Goal: Communication & Community: Answer question/provide support

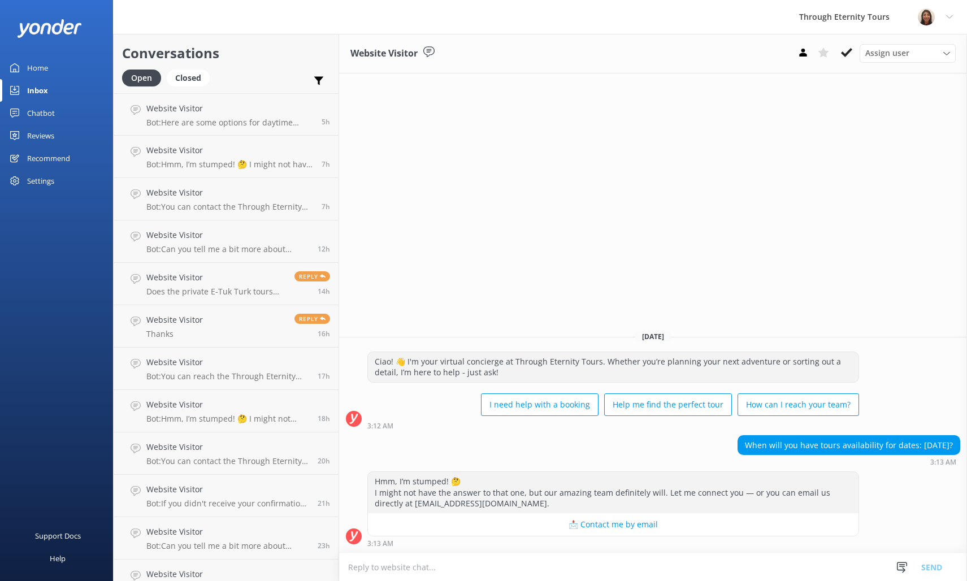
scroll to position [233, 0]
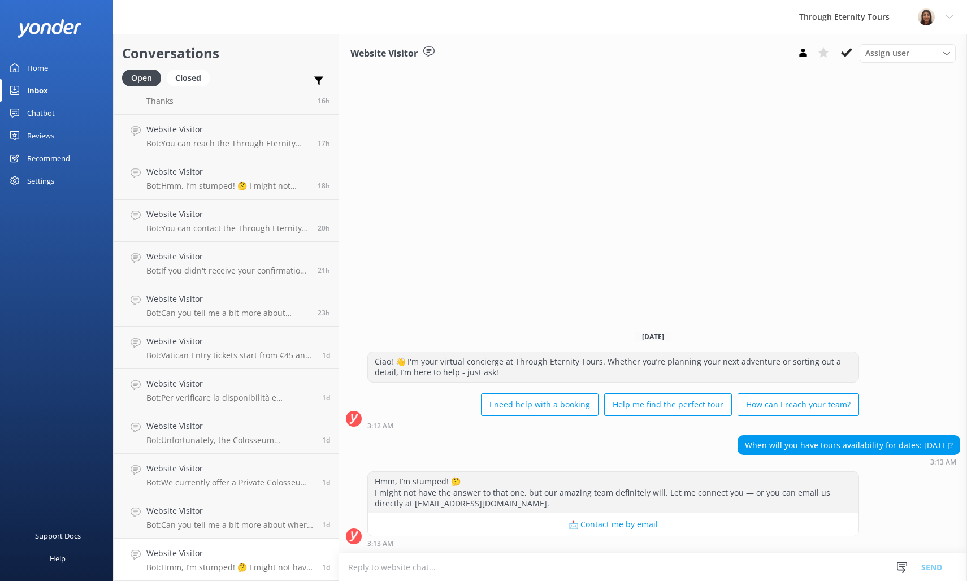
click at [217, 561] on div "Website Visitor Bot: Hmm, I’m stumped! 🤔 I might not have the answer to that on…" at bounding box center [229, 559] width 167 height 25
click at [877, 54] on span "Assign user" at bounding box center [888, 53] width 44 height 12
click at [890, 142] on div "[PERSON_NAME] [PERSON_NAME]" at bounding box center [910, 151] width 89 height 23
click at [430, 566] on textarea at bounding box center [653, 567] width 628 height 28
paste textarea "Hello, my name is [PERSON_NAME] from Through Eternity Tours. Thank you for your…"
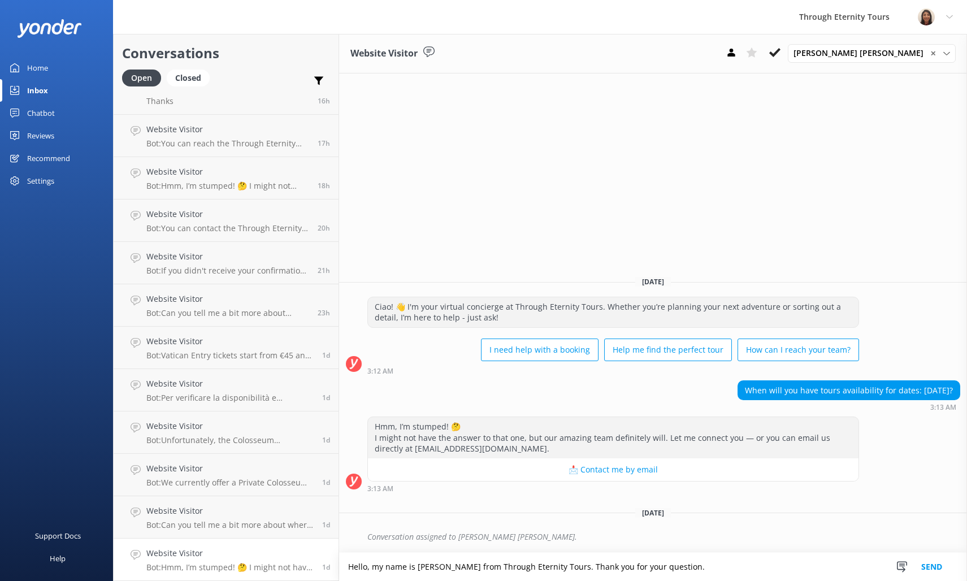
scroll to position [0, 0]
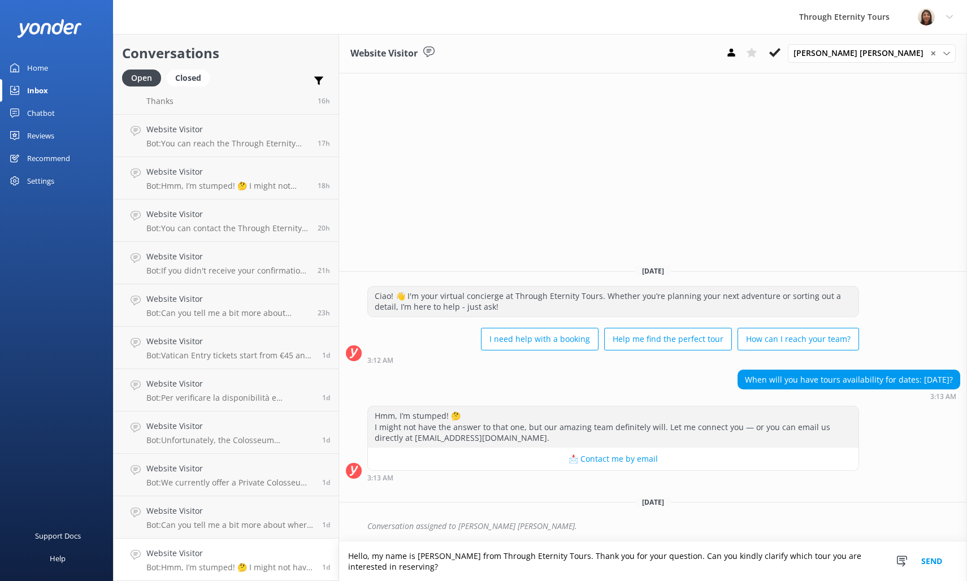
type textarea "Hello, my name is [PERSON_NAME] from Through Eternity Tours. Thank you for your…"
click at [928, 559] on button "Send" at bounding box center [932, 561] width 42 height 39
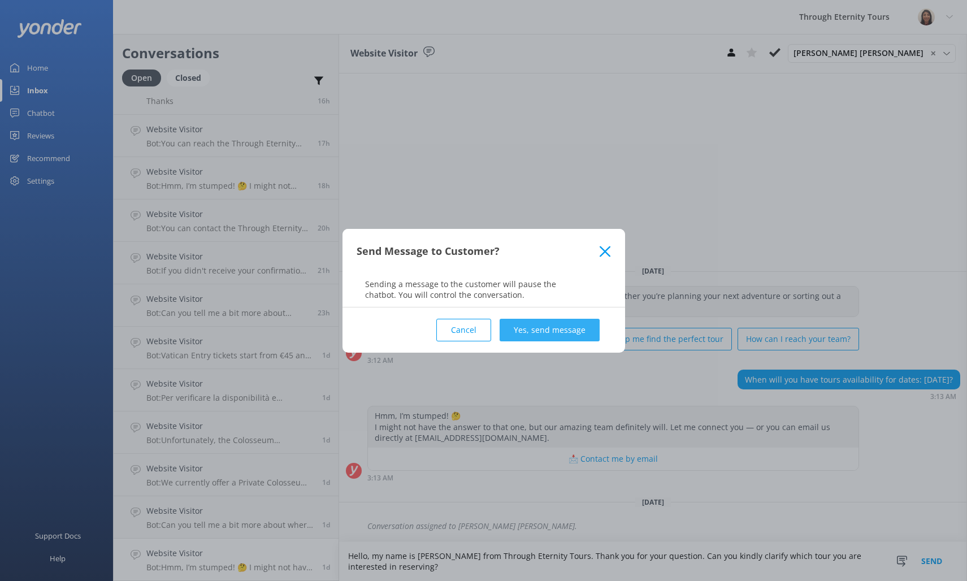
click at [540, 333] on button "Yes, send message" at bounding box center [550, 330] width 100 height 23
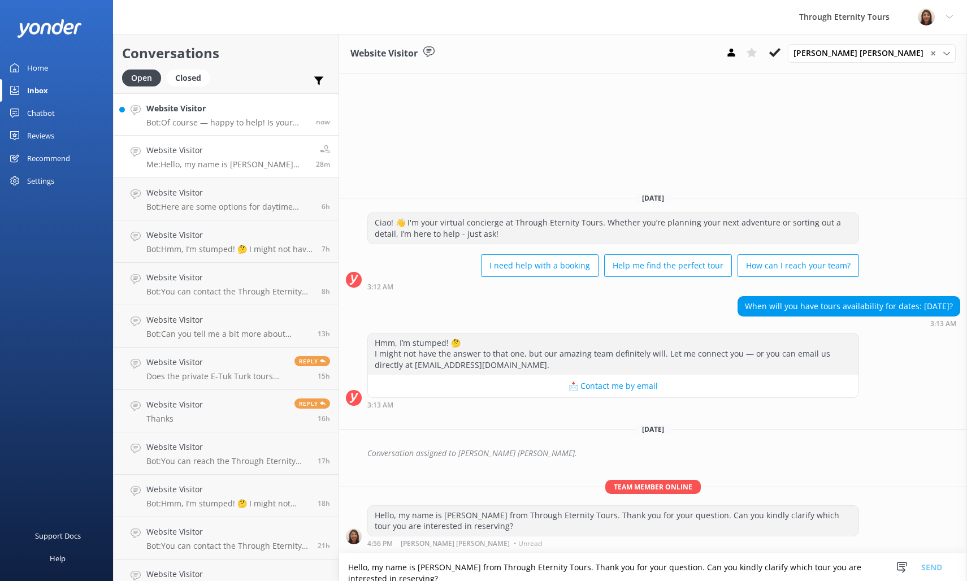
click at [248, 109] on h4 "Website Visitor" at bounding box center [226, 108] width 161 height 12
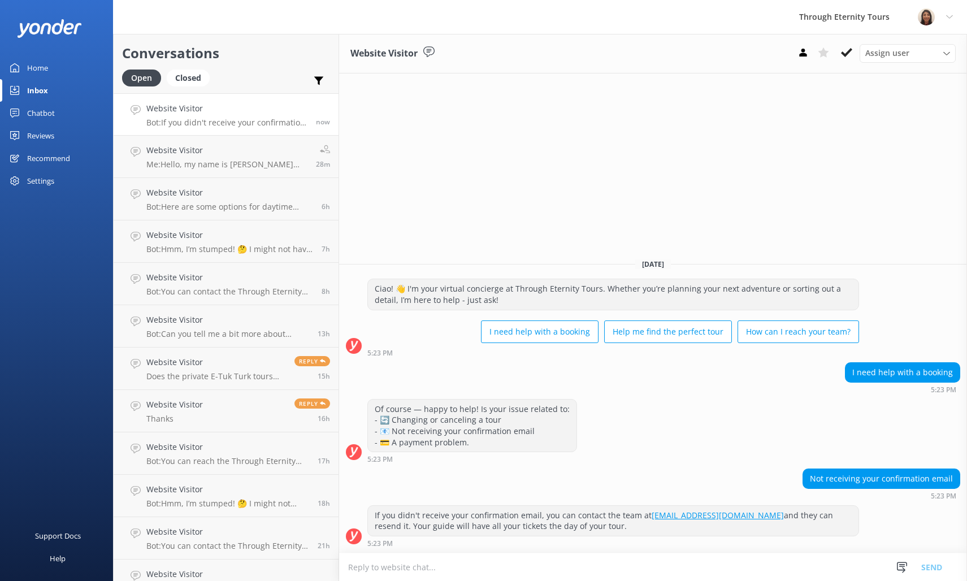
click at [711, 573] on textarea at bounding box center [653, 567] width 628 height 28
paste textarea "Hello, my name is [PERSON_NAME] from Through Eternity Tours. How can I assist y…"
type textarea "Hello, my name is [PERSON_NAME] from Through Eternity Tours. How can I assist y…"
click at [896, 50] on span "Assign user" at bounding box center [888, 53] width 44 height 12
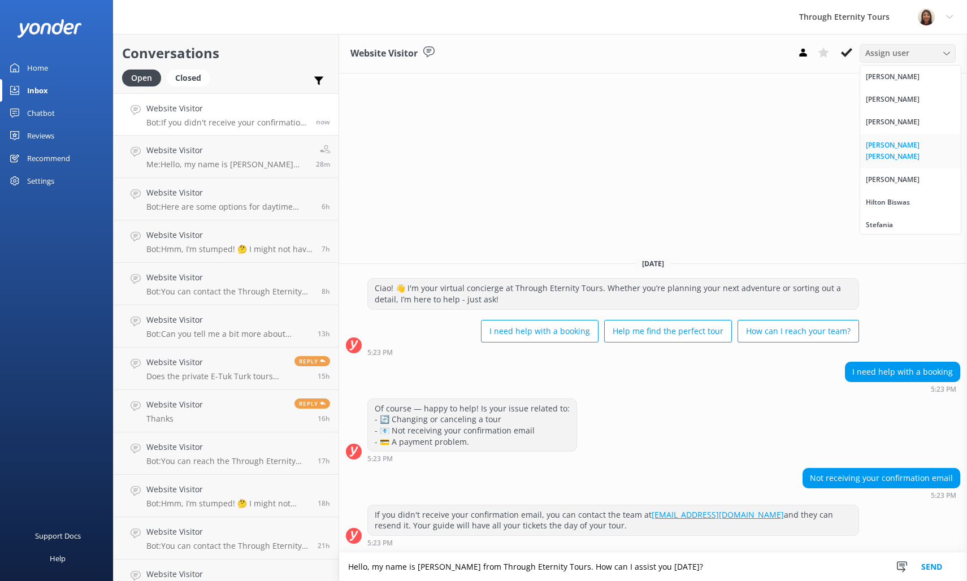
click at [905, 153] on link "[PERSON_NAME] [PERSON_NAME]" at bounding box center [910, 151] width 101 height 34
click at [924, 563] on button "Send" at bounding box center [932, 567] width 42 height 28
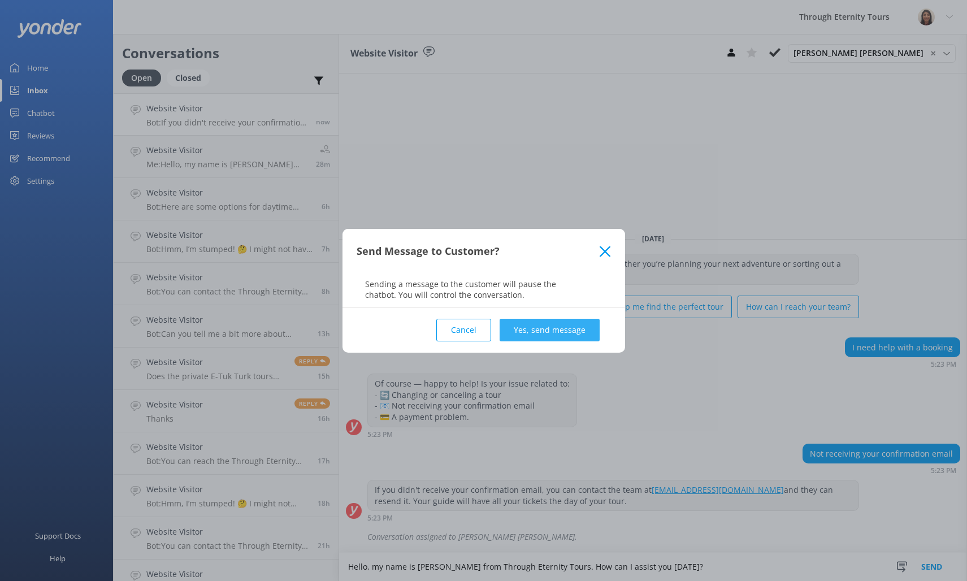
click at [576, 328] on button "Yes, send message" at bounding box center [550, 330] width 100 height 23
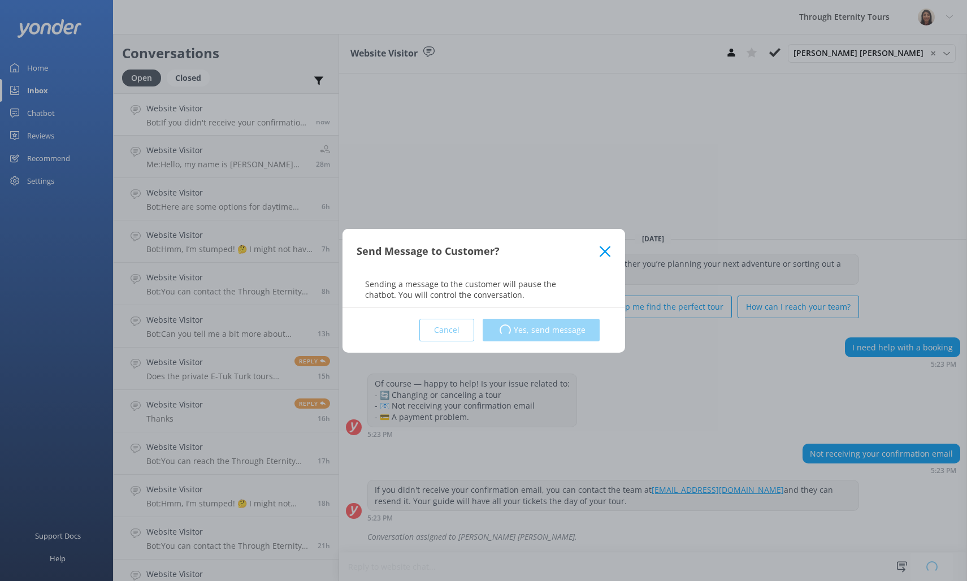
scroll to position [0, 0]
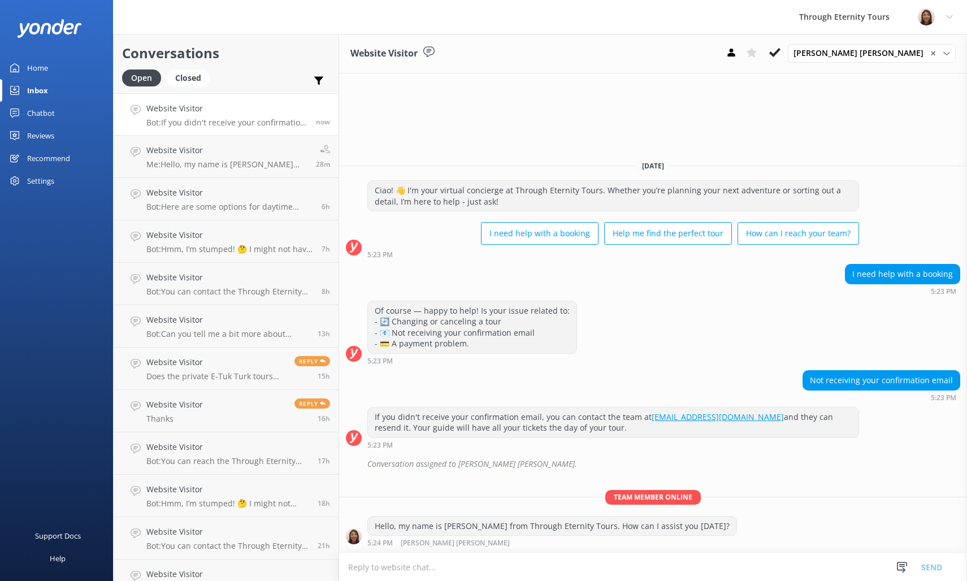
click at [618, 569] on textarea at bounding box center [653, 567] width 628 height 28
click at [199, 163] on p "Me: Hello, my name is [PERSON_NAME] from Through Eternity Tours. Thank you for …" at bounding box center [226, 164] width 161 height 10
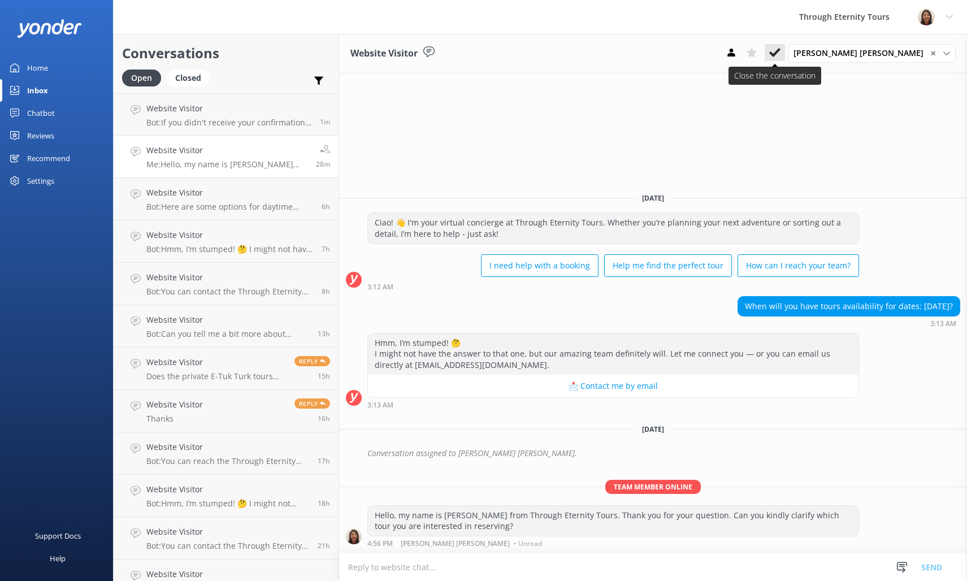
click at [781, 58] on icon at bounding box center [774, 52] width 11 height 11
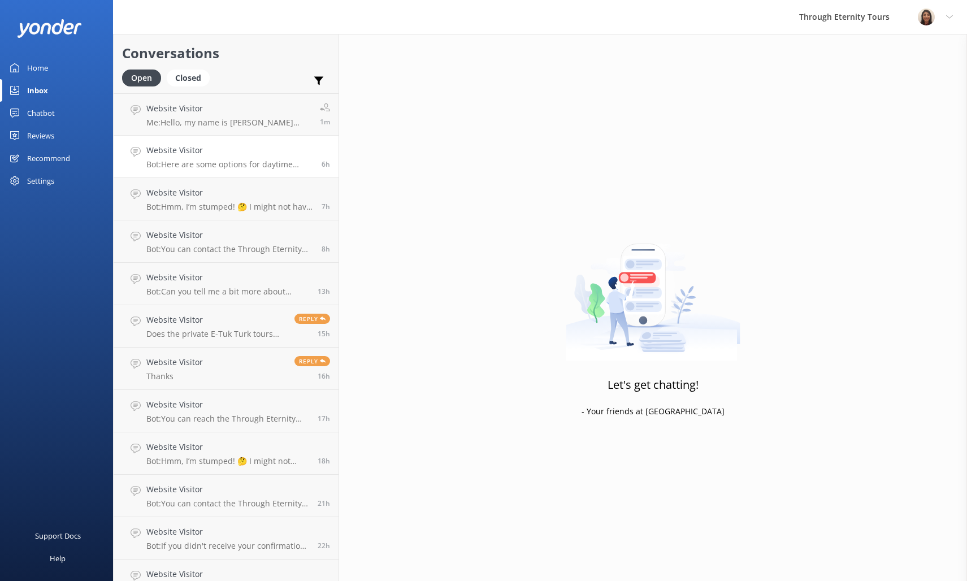
click at [285, 155] on h4 "Website Visitor" at bounding box center [229, 150] width 167 height 12
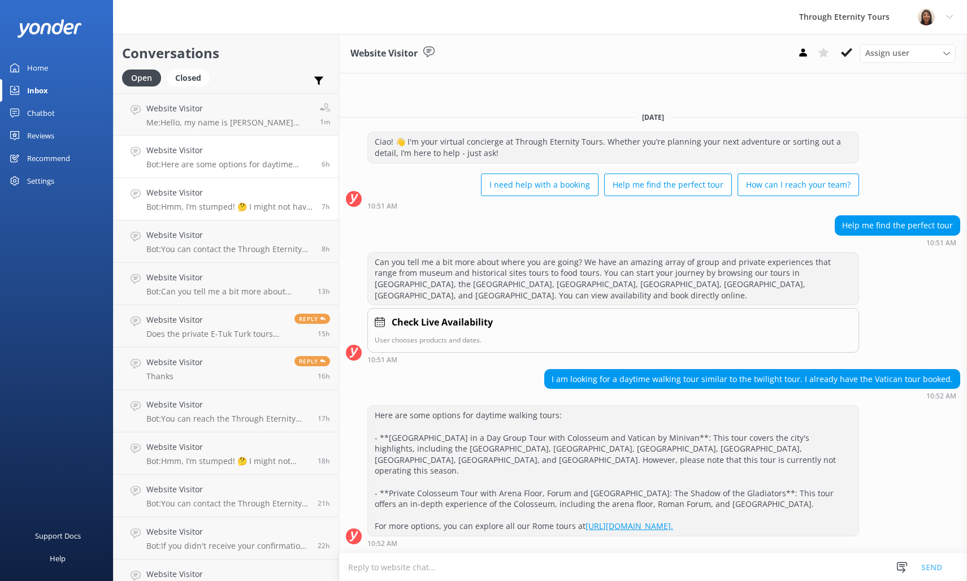
click at [259, 205] on p "Bot: Hmm, I’m stumped! 🤔 I might not have the answer to that one, but our amazi…" at bounding box center [229, 207] width 167 height 10
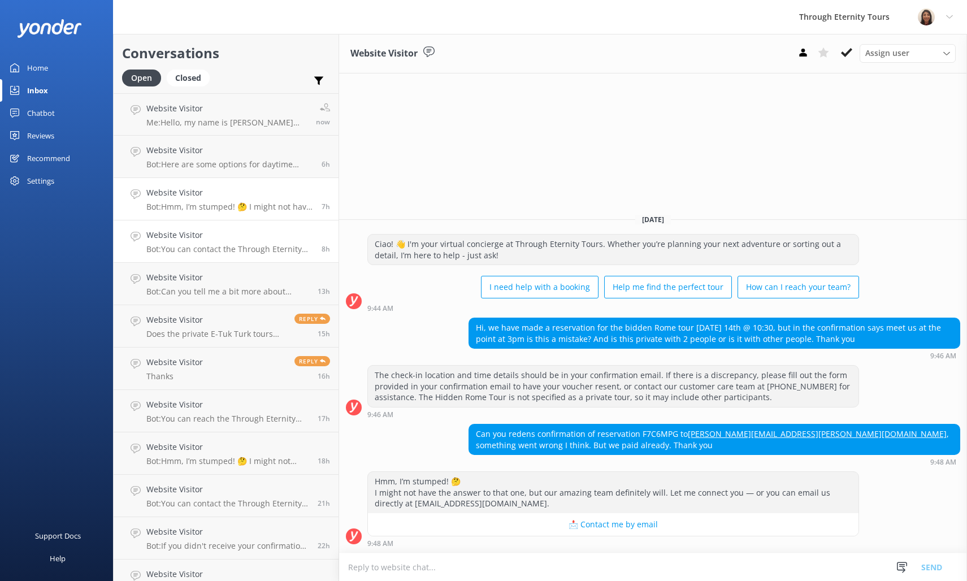
click at [241, 243] on div "Website Visitor Bot: You can contact the Through Eternity Tours team at [PHONE_…" at bounding box center [229, 241] width 167 height 25
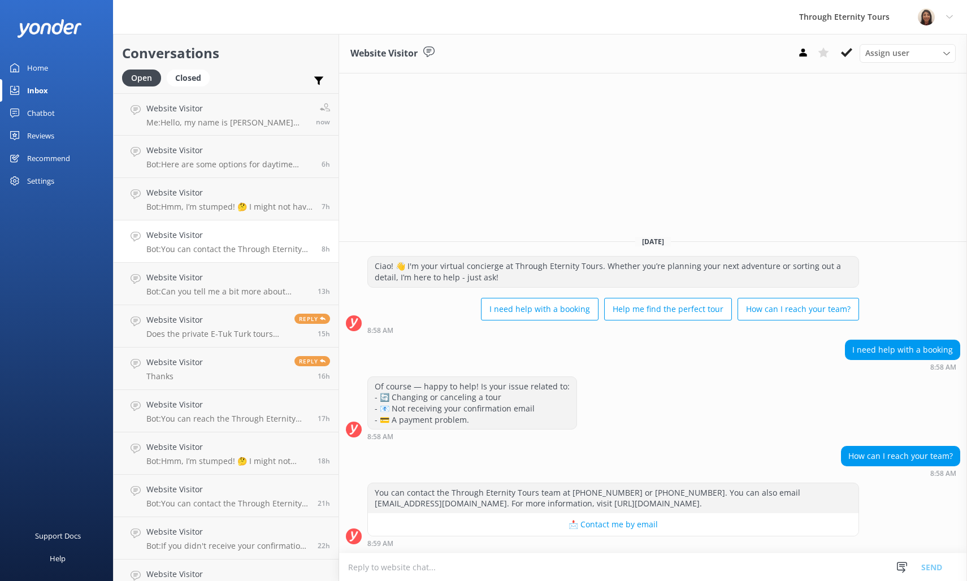
click at [564, 566] on textarea at bounding box center [653, 567] width 628 height 28
type textarea "Hello, my name is [PERSON_NAME] from Through Eternity Tours. How can I assist y…"
click at [875, 54] on span "Assign user" at bounding box center [888, 53] width 44 height 12
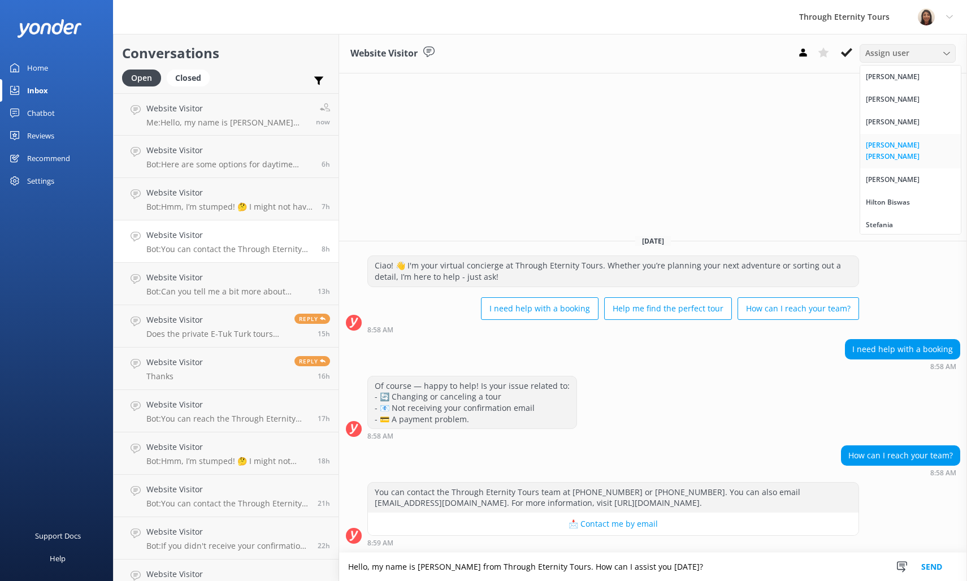
click at [868, 145] on div "[PERSON_NAME] [PERSON_NAME]" at bounding box center [910, 151] width 89 height 23
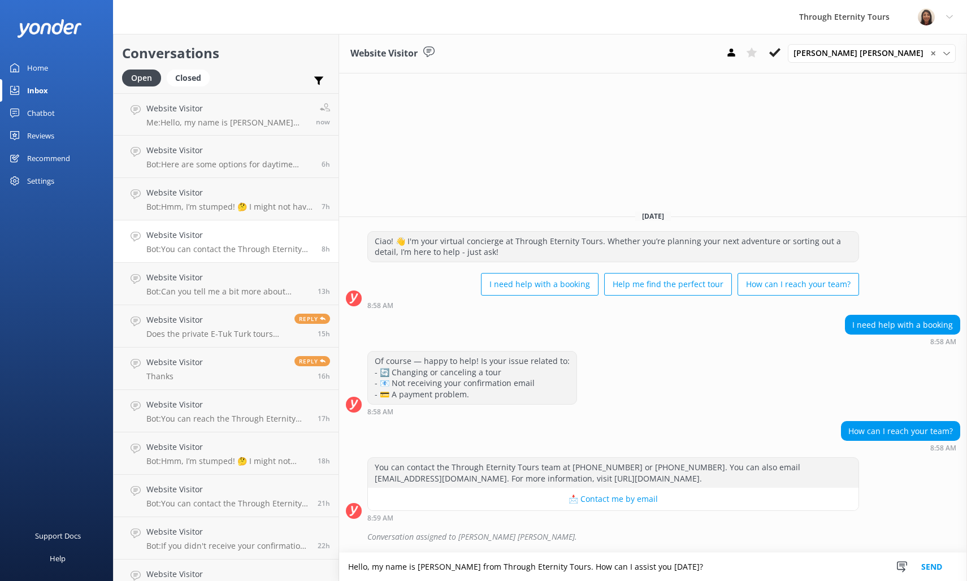
click at [936, 571] on button "Send" at bounding box center [932, 567] width 42 height 28
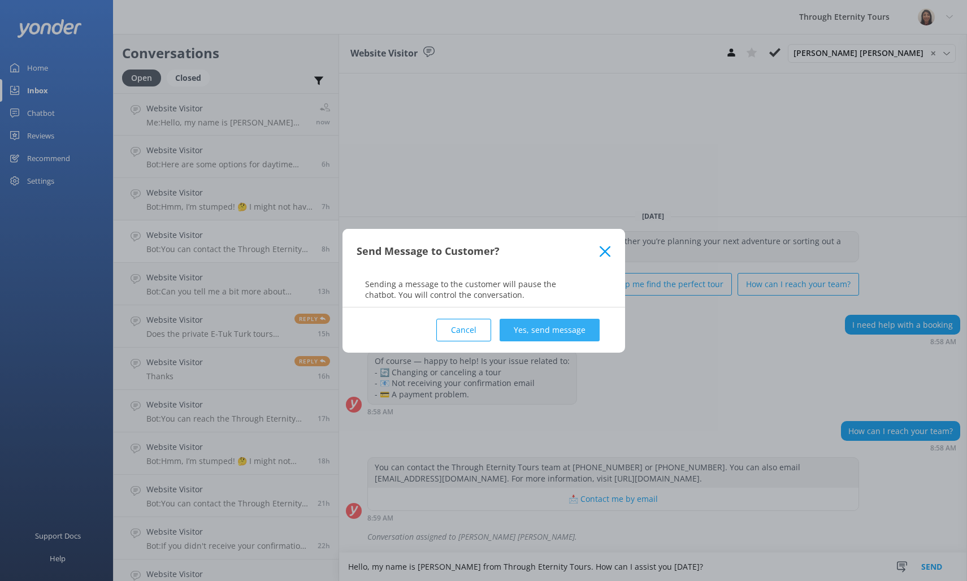
click at [565, 331] on button "Yes, send message" at bounding box center [550, 330] width 100 height 23
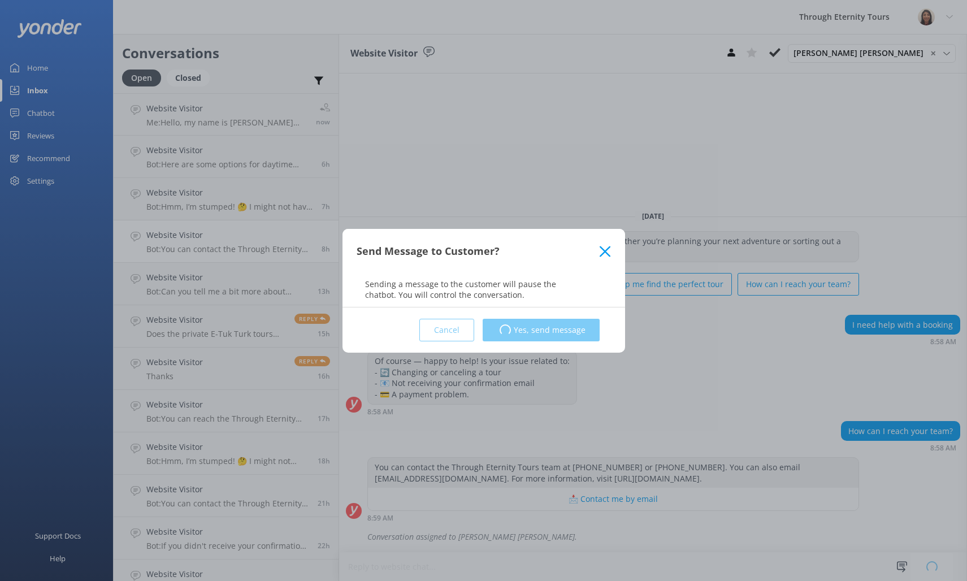
scroll to position [0, 0]
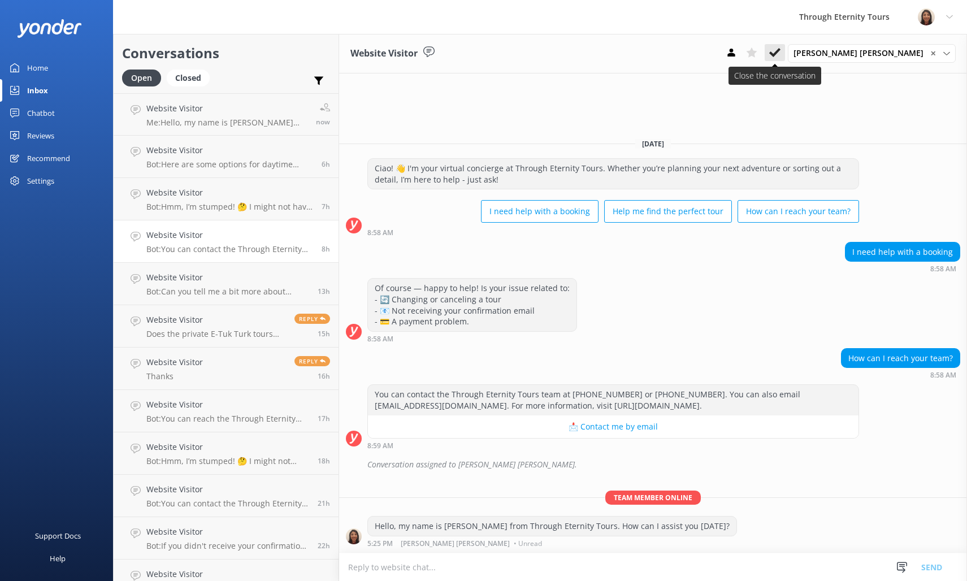
click at [781, 51] on use at bounding box center [774, 52] width 11 height 9
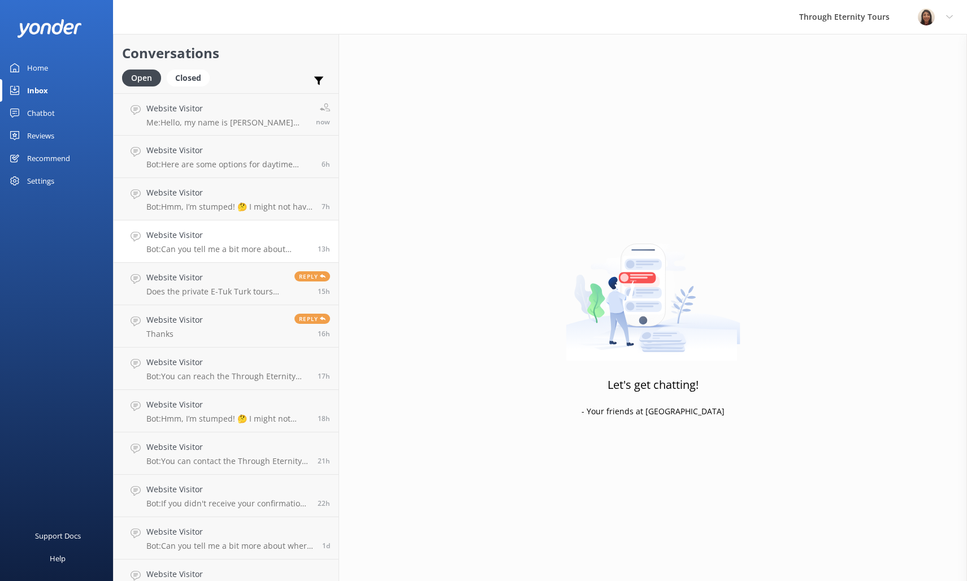
click at [194, 234] on h4 "Website Visitor" at bounding box center [227, 235] width 163 height 12
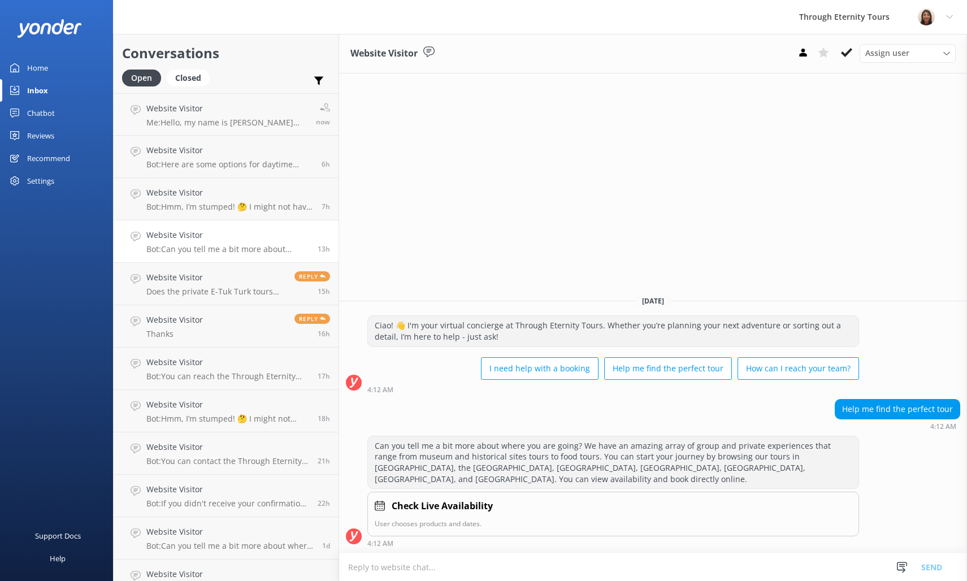
click at [487, 575] on textarea at bounding box center [653, 567] width 628 height 28
type textarea "Hello, my name is [PERSON_NAME] from Through Eternity Tours. How can I assist y…"
click at [884, 52] on span "Assign user" at bounding box center [888, 53] width 44 height 12
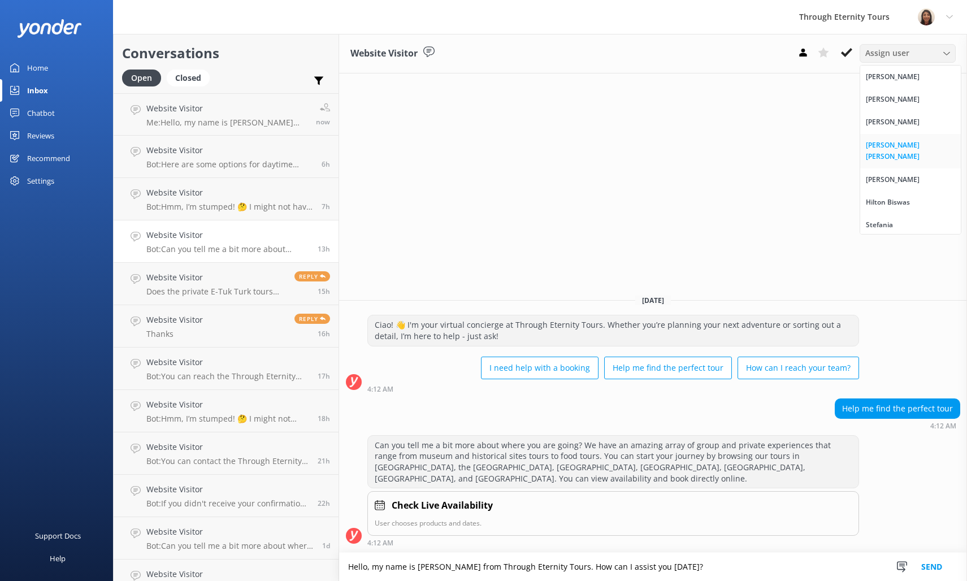
click at [880, 145] on div "[PERSON_NAME] [PERSON_NAME]" at bounding box center [910, 151] width 89 height 23
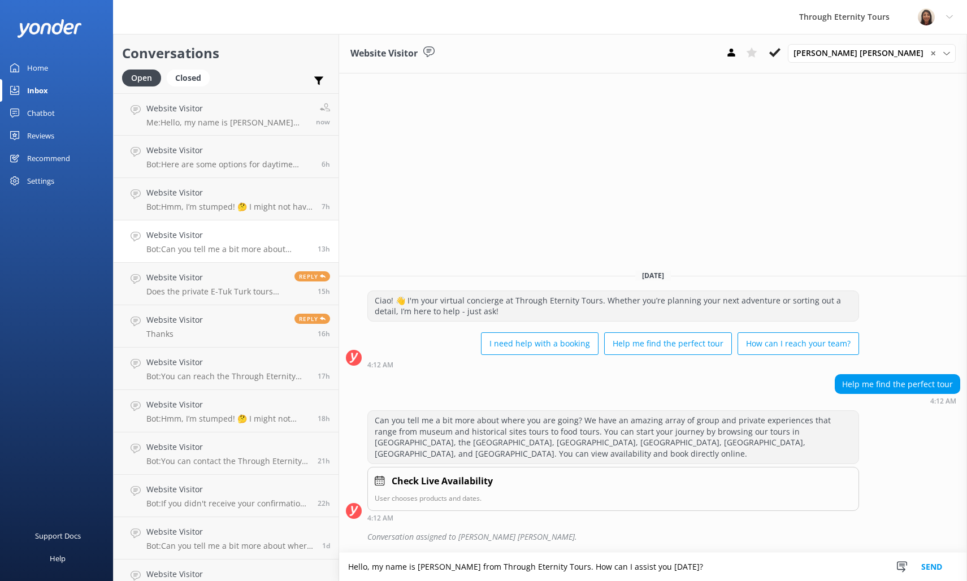
click at [929, 568] on button "Send" at bounding box center [932, 567] width 42 height 28
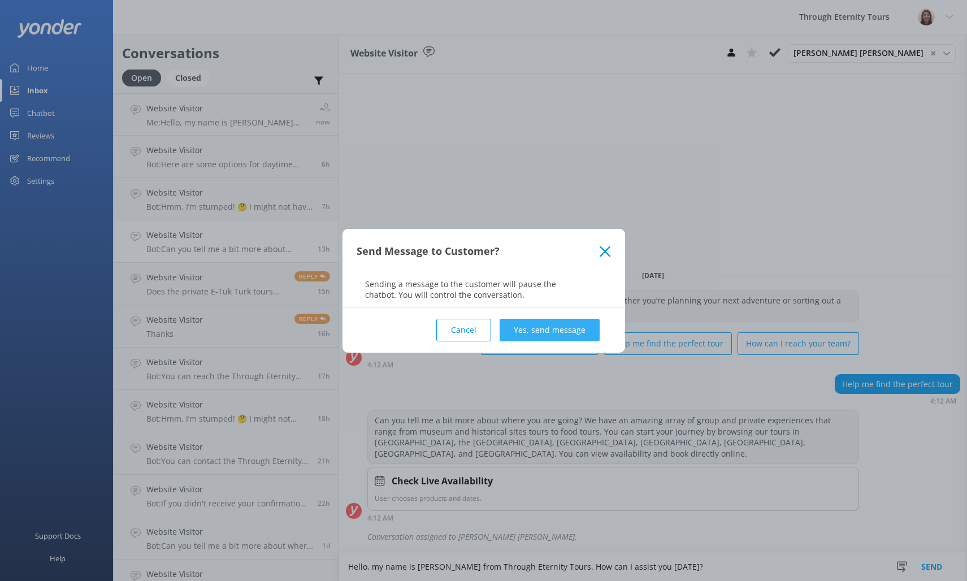
click at [534, 325] on button "Yes, send message" at bounding box center [550, 330] width 100 height 23
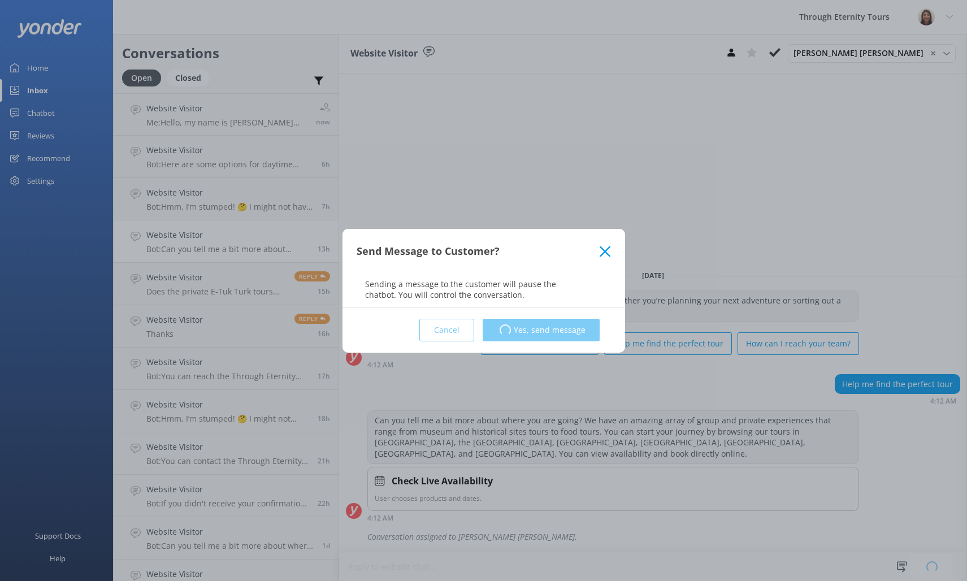
scroll to position [0, 0]
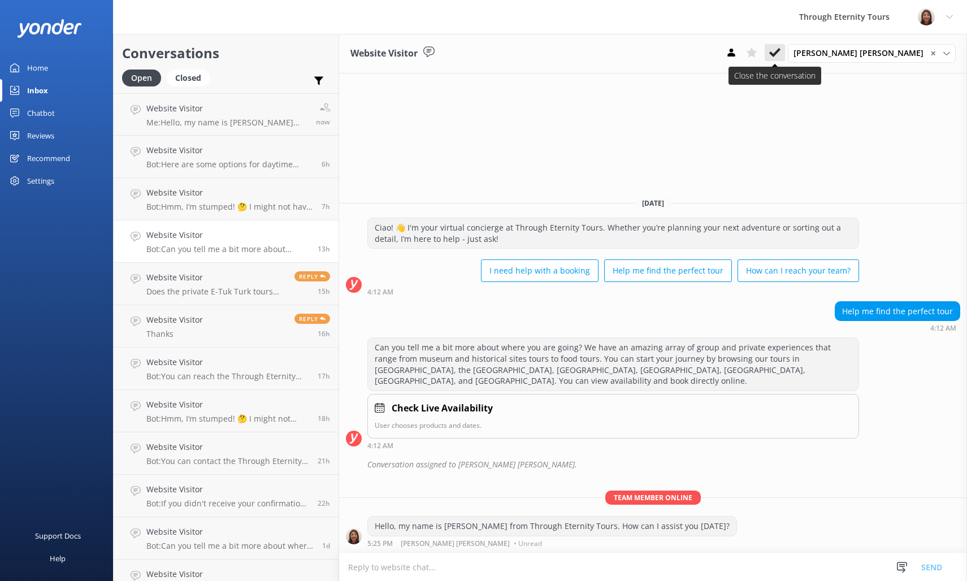
click at [781, 53] on icon at bounding box center [774, 52] width 11 height 11
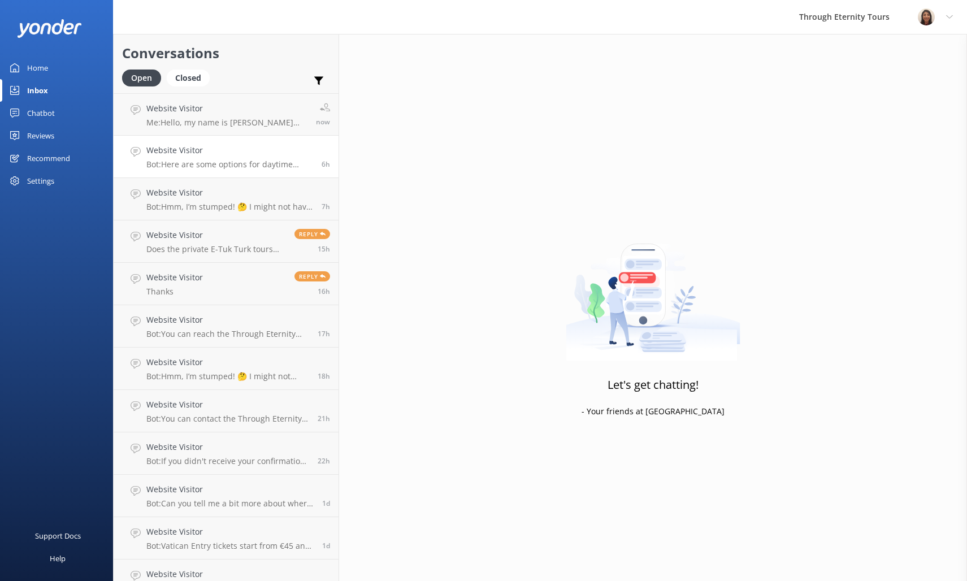
click at [237, 172] on link "Website Visitor Bot: Here are some options for daytime walking tours: - **[GEOG…" at bounding box center [226, 157] width 225 height 42
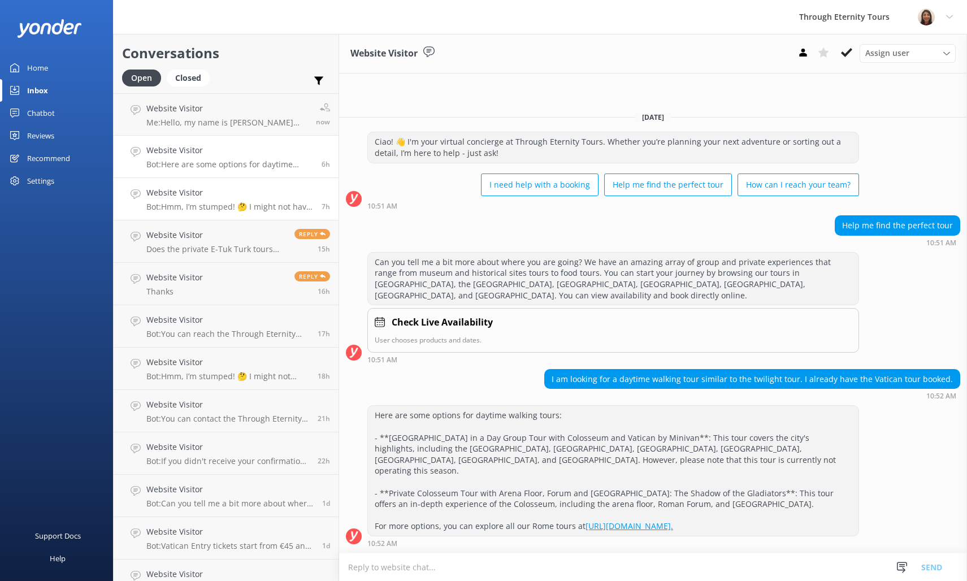
click at [248, 200] on div "Website Visitor Bot: Hmm, I’m stumped! 🤔 I might not have the answer to that on…" at bounding box center [229, 199] width 167 height 25
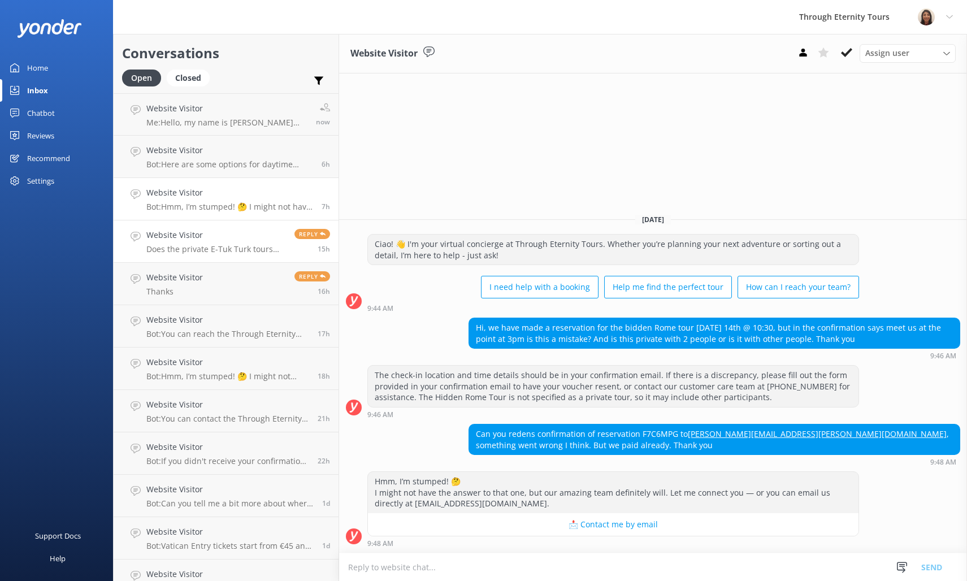
click at [215, 243] on div "Website Visitor Does the private E-Tuk Turk tours operate at night in November?" at bounding box center [216, 241] width 140 height 25
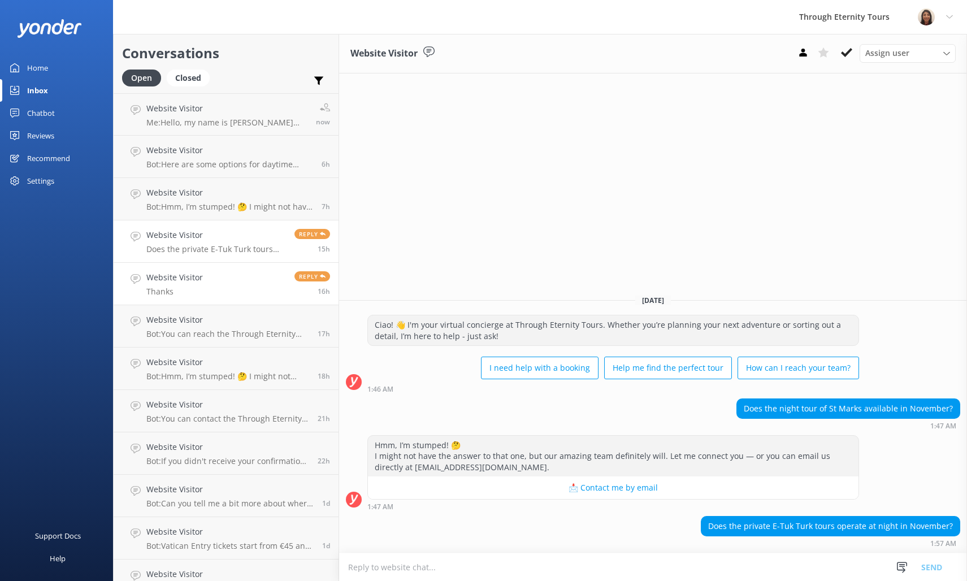
click at [215, 295] on link "Website Visitor Thanks Reply 16h" at bounding box center [226, 284] width 225 height 42
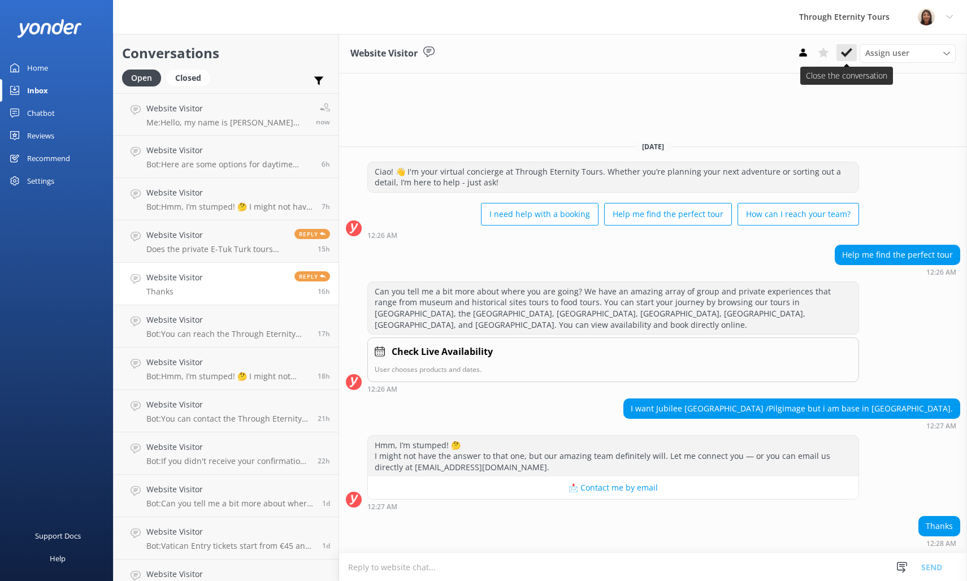
click at [848, 57] on icon at bounding box center [846, 52] width 11 height 11
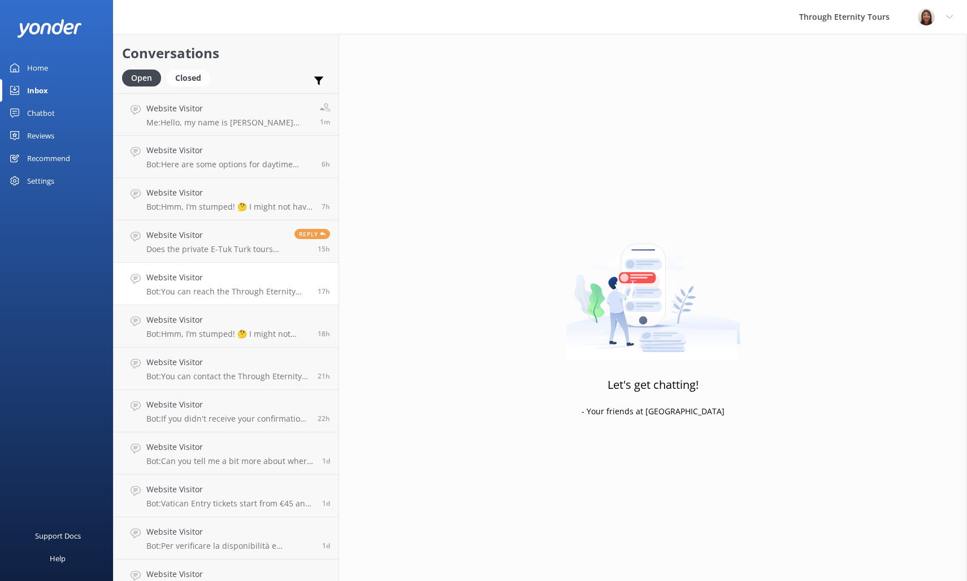
click at [266, 283] on h4 "Website Visitor" at bounding box center [227, 277] width 163 height 12
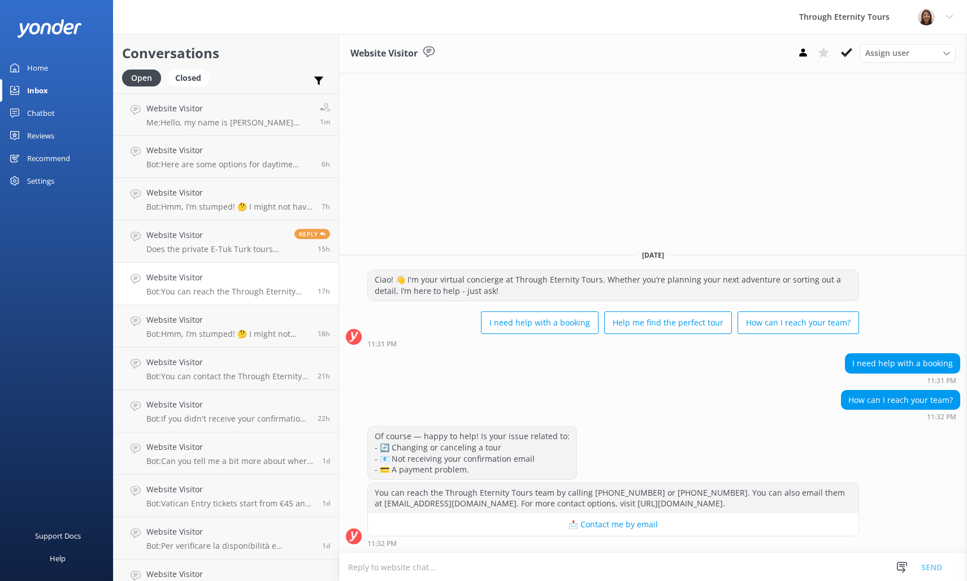
click at [512, 563] on textarea at bounding box center [653, 567] width 628 height 28
type textarea "Hello, my name is [PERSON_NAME] from Through Eternity Tours. How can I assist y…"
click at [885, 53] on span "Assign user" at bounding box center [888, 53] width 44 height 12
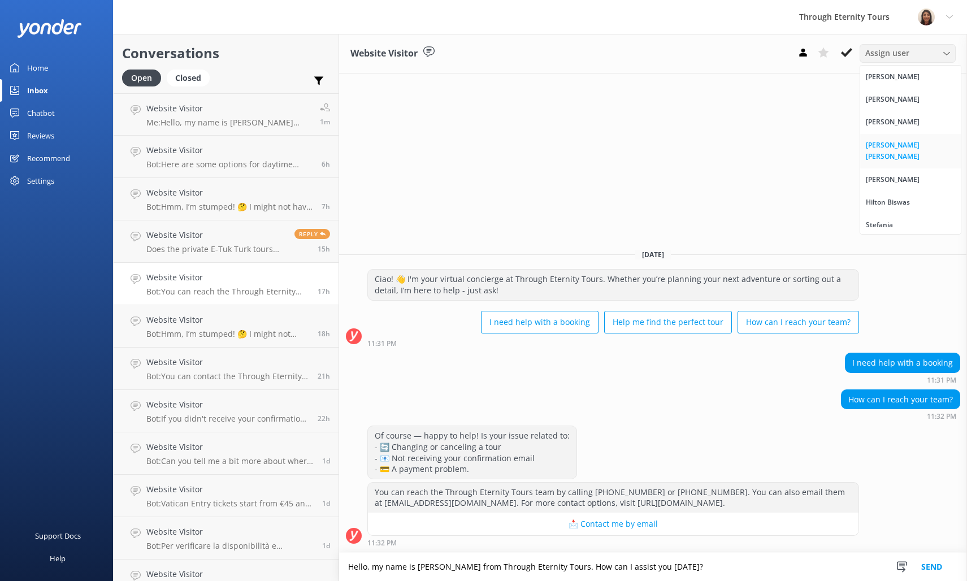
click at [905, 137] on link "[PERSON_NAME] [PERSON_NAME]" at bounding box center [910, 151] width 101 height 34
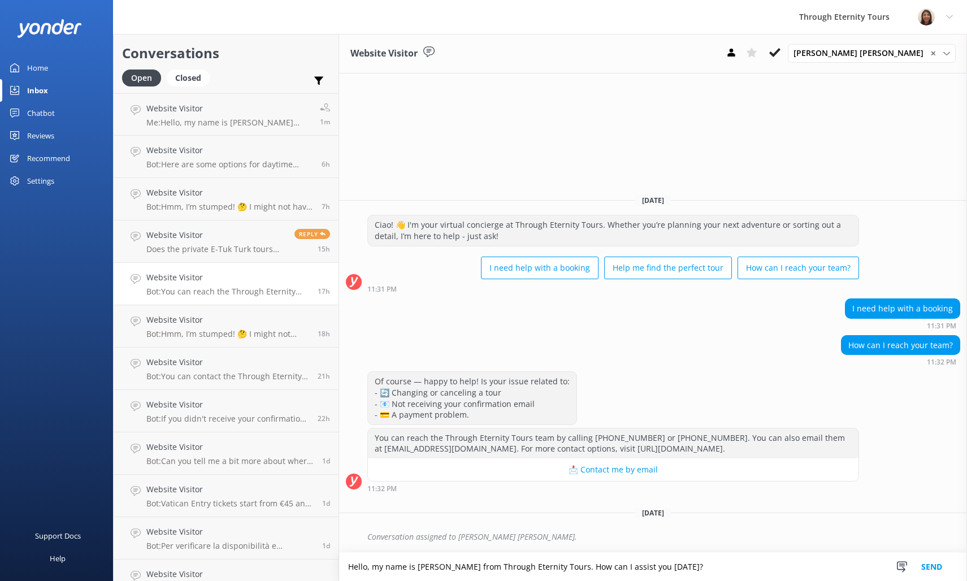
click at [938, 573] on button "Send" at bounding box center [932, 567] width 42 height 28
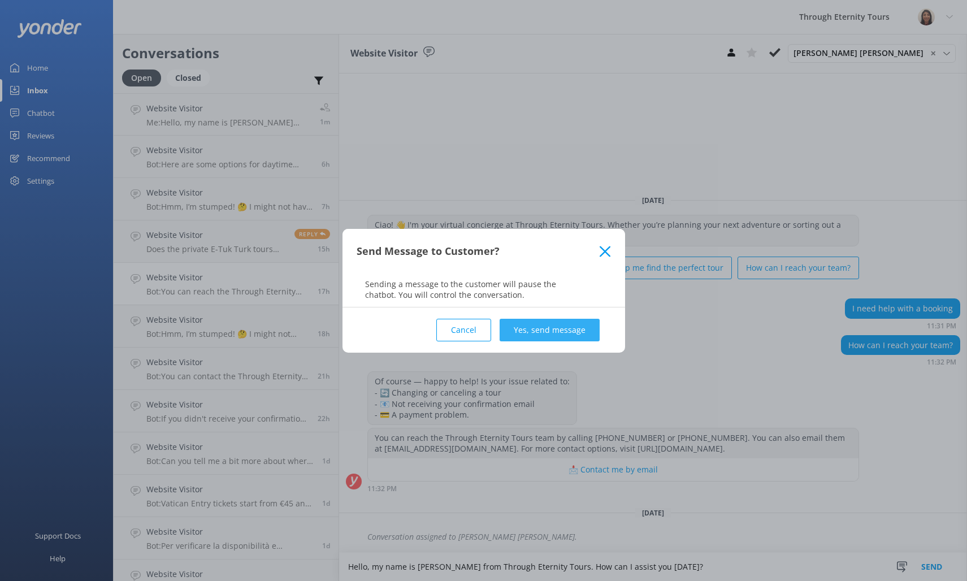
click at [540, 328] on button "Yes, send message" at bounding box center [550, 330] width 100 height 23
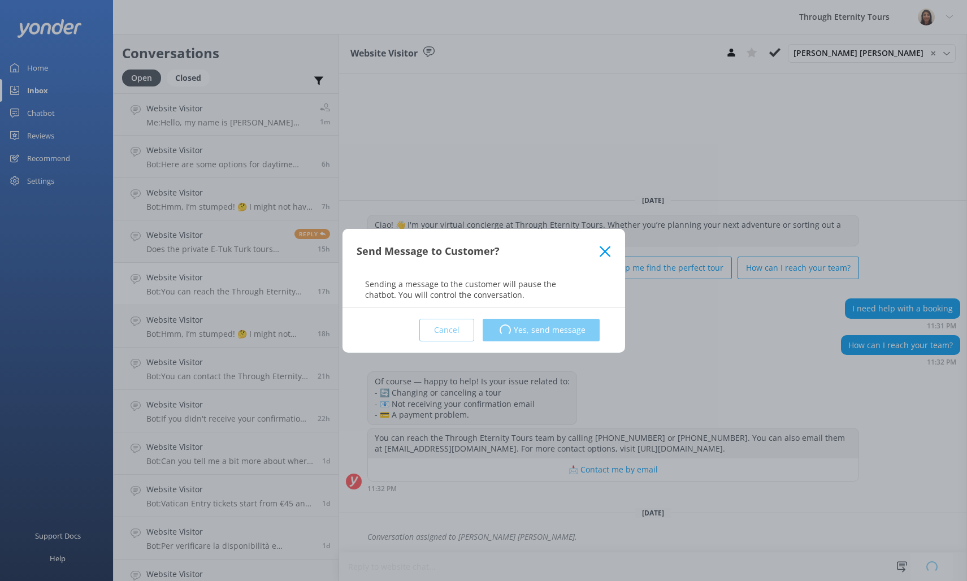
scroll to position [0, 0]
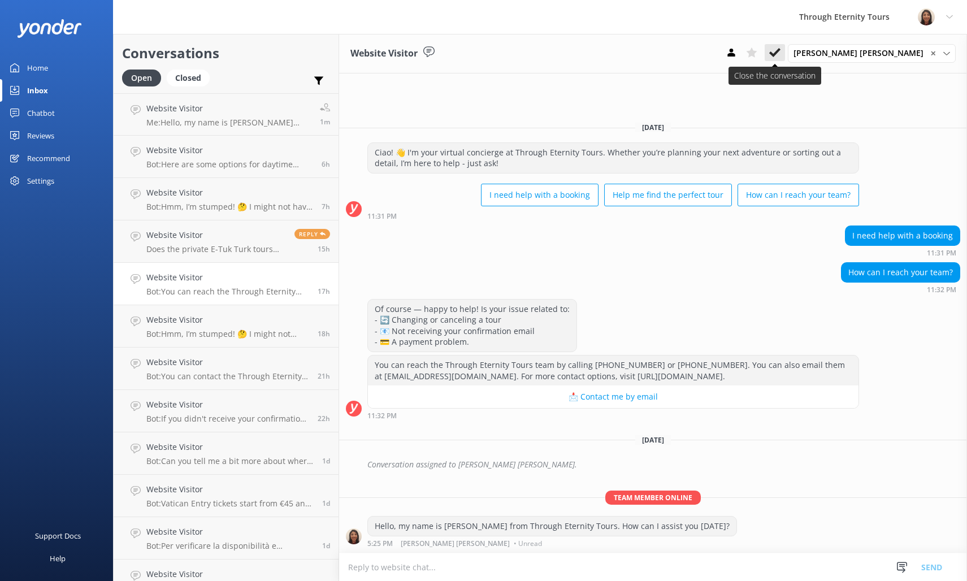
click at [781, 57] on icon at bounding box center [774, 52] width 11 height 11
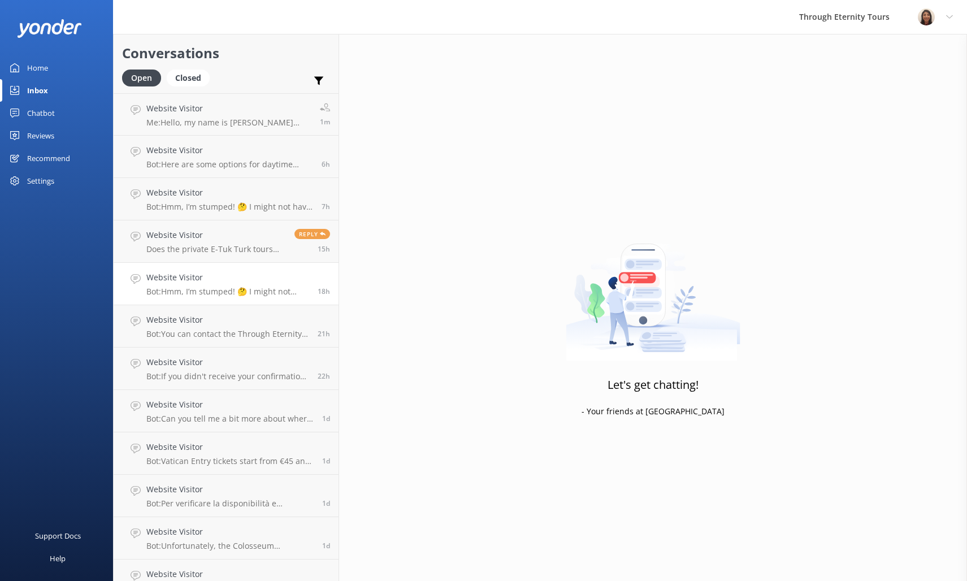
scroll to position [63, 0]
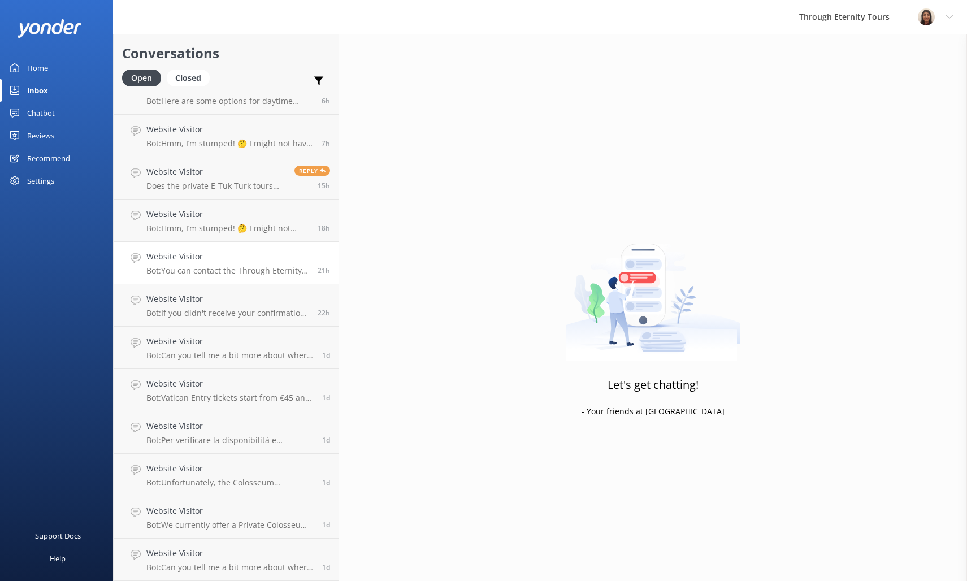
click at [226, 262] on h4 "Website Visitor" at bounding box center [227, 256] width 163 height 12
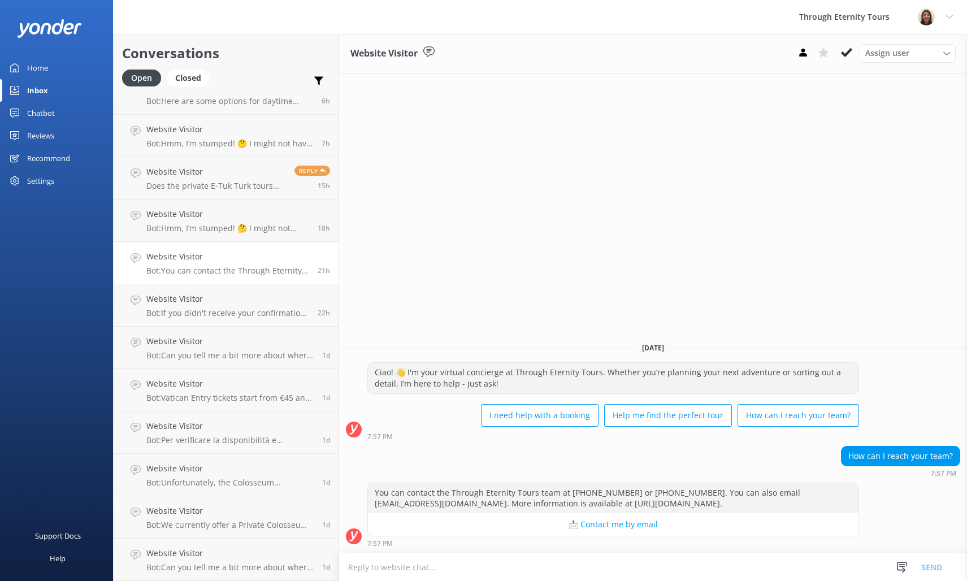
click at [657, 563] on textarea at bounding box center [653, 567] width 628 height 28
type textarea "Hello, my name is [PERSON_NAME] from Through Eternity Tours. How can I assist y…"
click at [868, 57] on span "Assign user" at bounding box center [888, 53] width 44 height 12
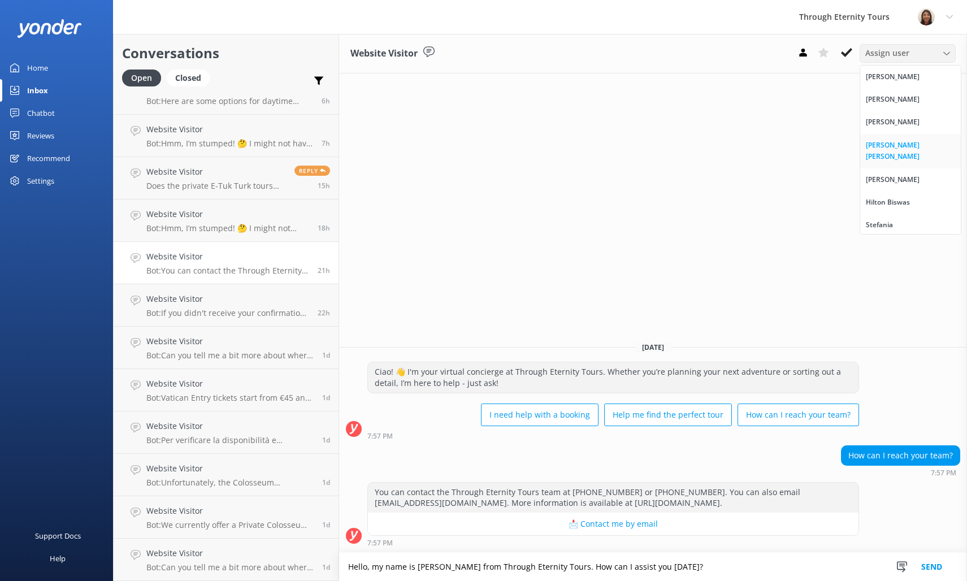
click at [910, 150] on div "[PERSON_NAME] [PERSON_NAME]" at bounding box center [910, 151] width 89 height 23
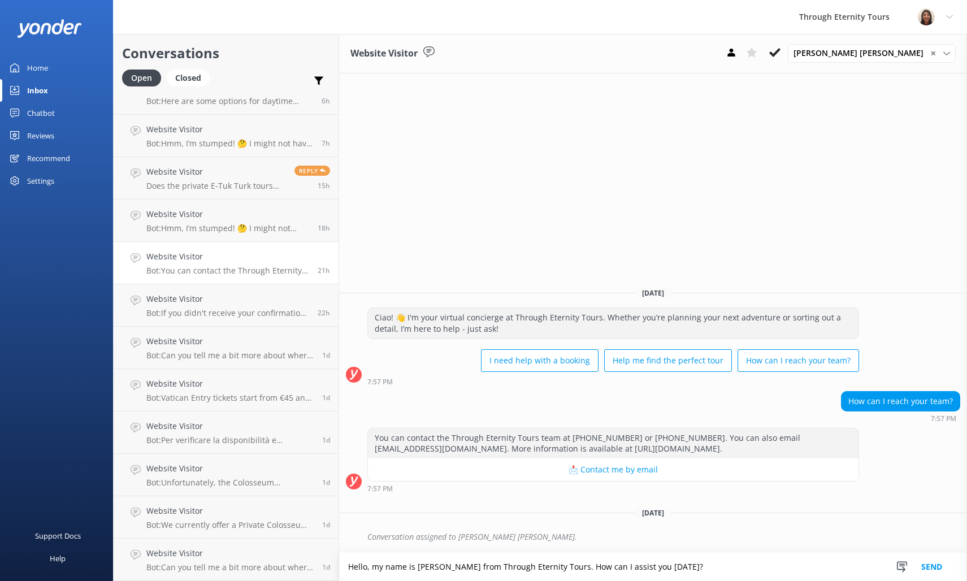
click at [931, 561] on button "Send" at bounding box center [932, 567] width 42 height 28
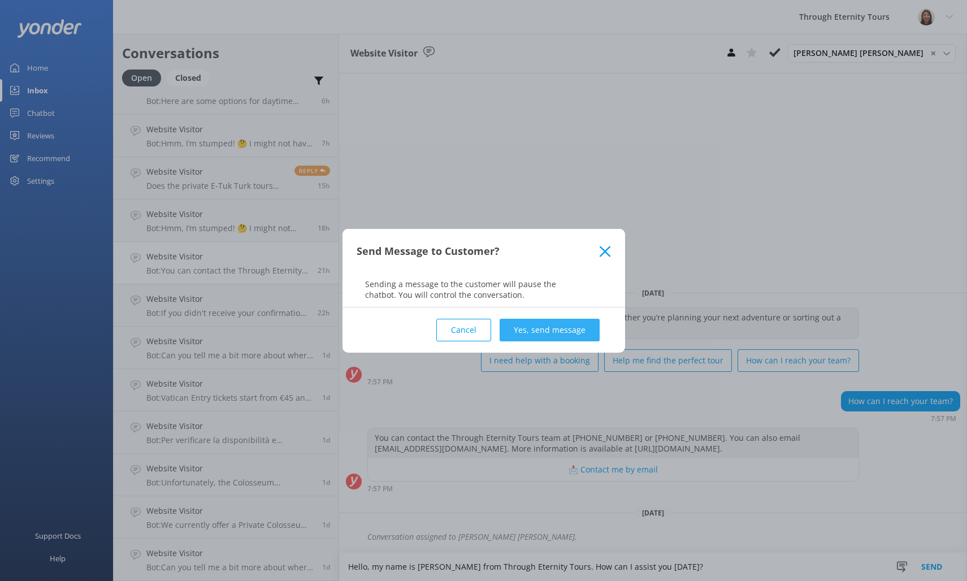
click at [559, 329] on button "Yes, send message" at bounding box center [550, 330] width 100 height 23
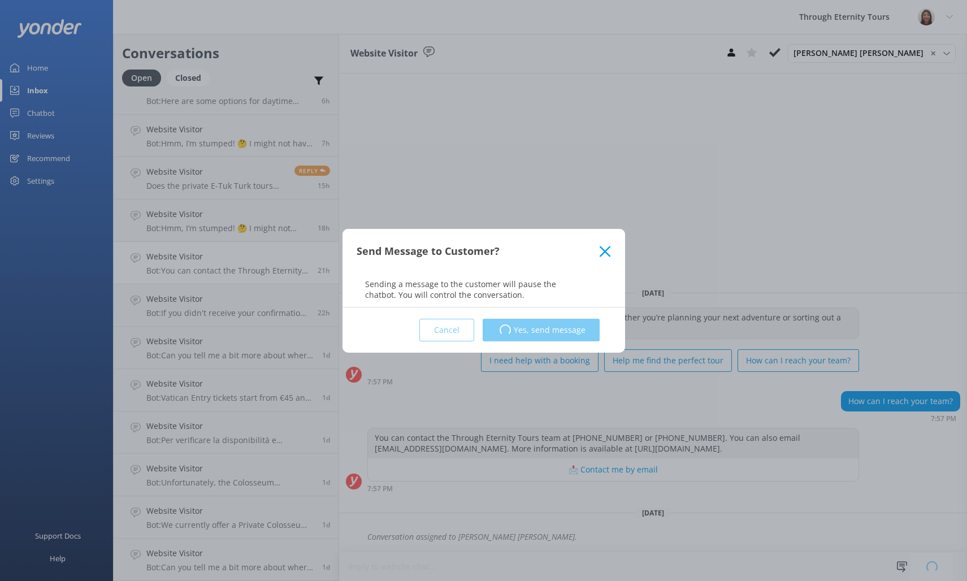
scroll to position [0, 0]
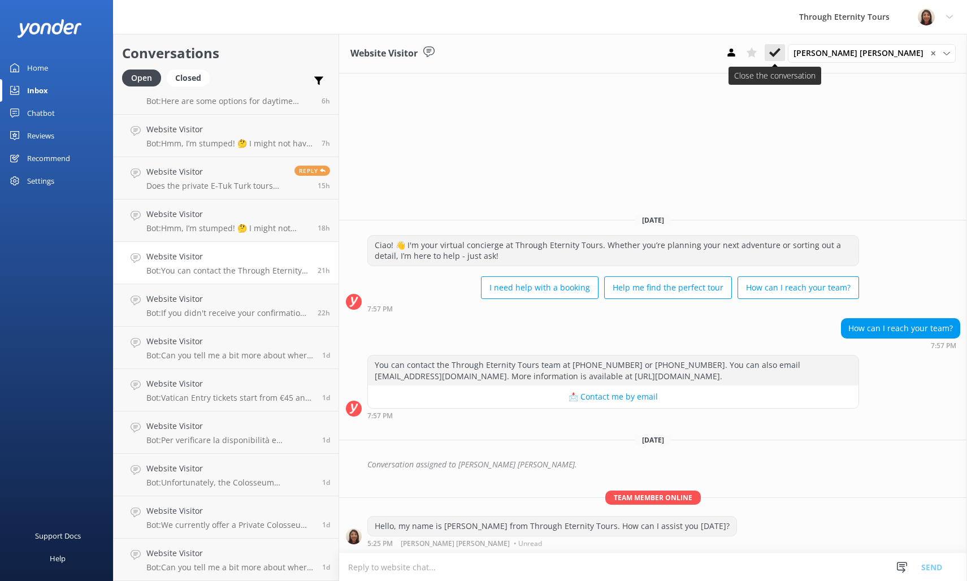
click at [781, 51] on icon at bounding box center [774, 52] width 11 height 11
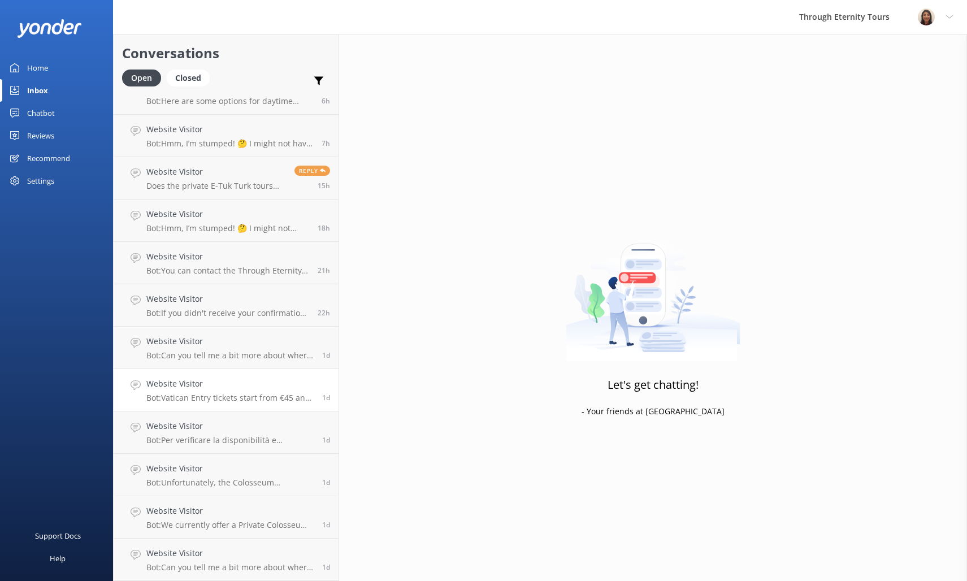
scroll to position [21, 0]
click at [203, 320] on link "Website Visitor Bot: If you didn't receive your confirmation email, you can con…" at bounding box center [226, 305] width 225 height 42
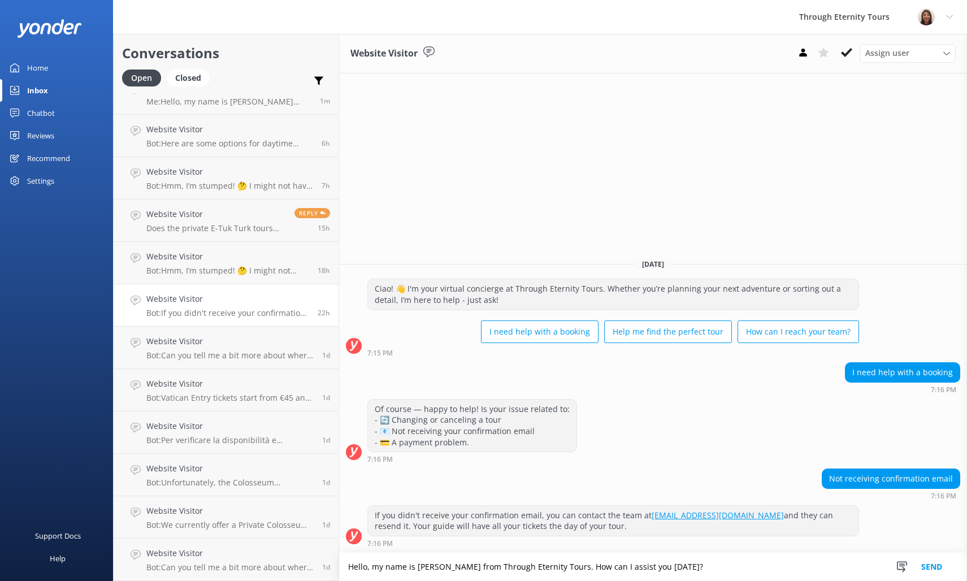
scroll to position [2, 0]
click at [873, 62] on div "Assign user [PERSON_NAME] [PERSON_NAME] [PERSON_NAME] Nadya Oks [PERSON_NAME] […" at bounding box center [908, 53] width 96 height 18
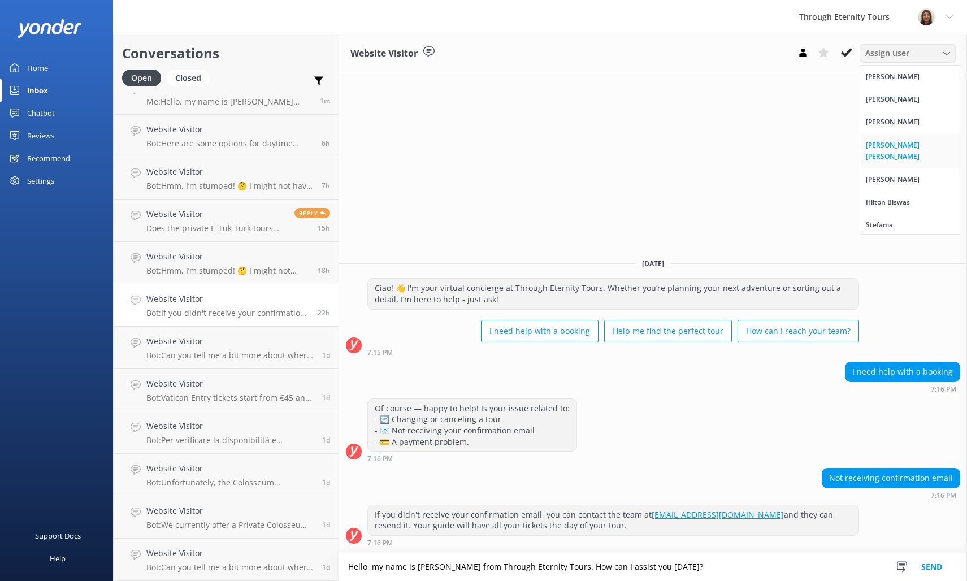
click at [881, 140] on div "[PERSON_NAME] [PERSON_NAME]" at bounding box center [910, 151] width 89 height 23
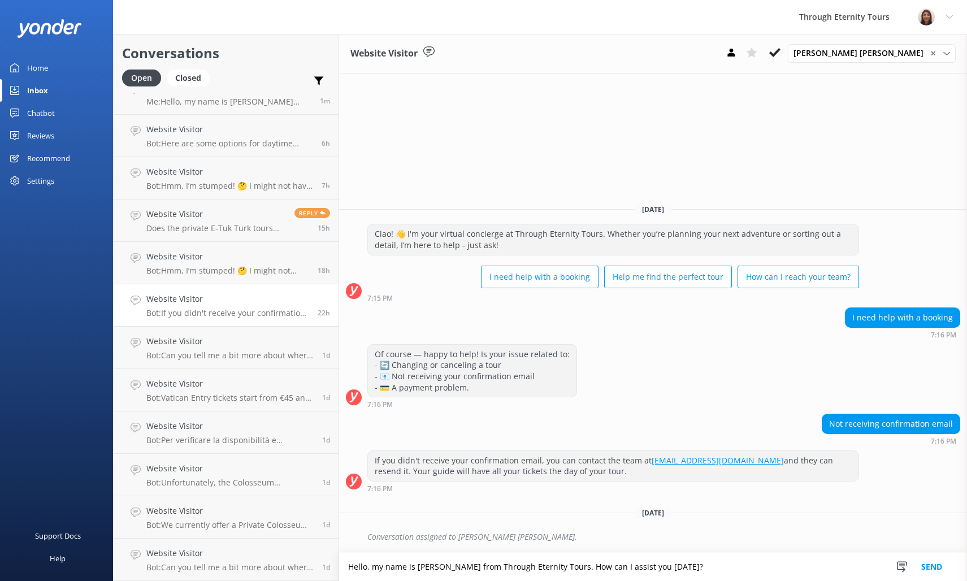
drag, startPoint x: 693, startPoint y: 570, endPoint x: 554, endPoint y: 569, distance: 138.5
click at [554, 569] on textarea "Hello, my name is [PERSON_NAME] from Through Eternity Tours. How can I assist y…" at bounding box center [653, 567] width 628 height 28
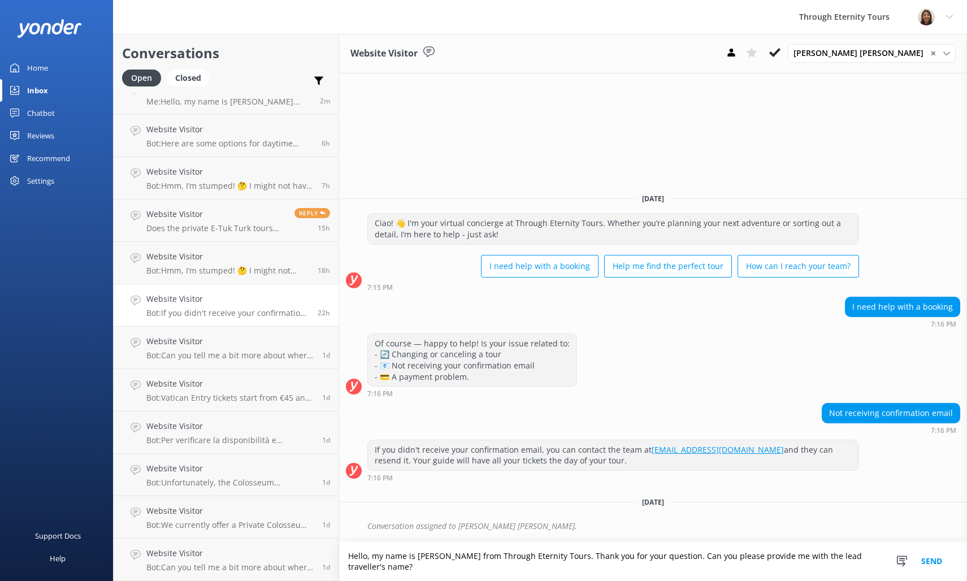
scroll to position [11, 0]
drag, startPoint x: 553, startPoint y: 555, endPoint x: 579, endPoint y: 577, distance: 33.3
click at [579, 577] on textarea "Hello, my name is [PERSON_NAME] from Through Eternity Tours. Thank you for your…" at bounding box center [653, 561] width 628 height 39
type textarea "Hello, my name is [PERSON_NAME] from Through Eternity Tours. Thank you for your…"
click at [924, 564] on button "Send" at bounding box center [932, 561] width 42 height 39
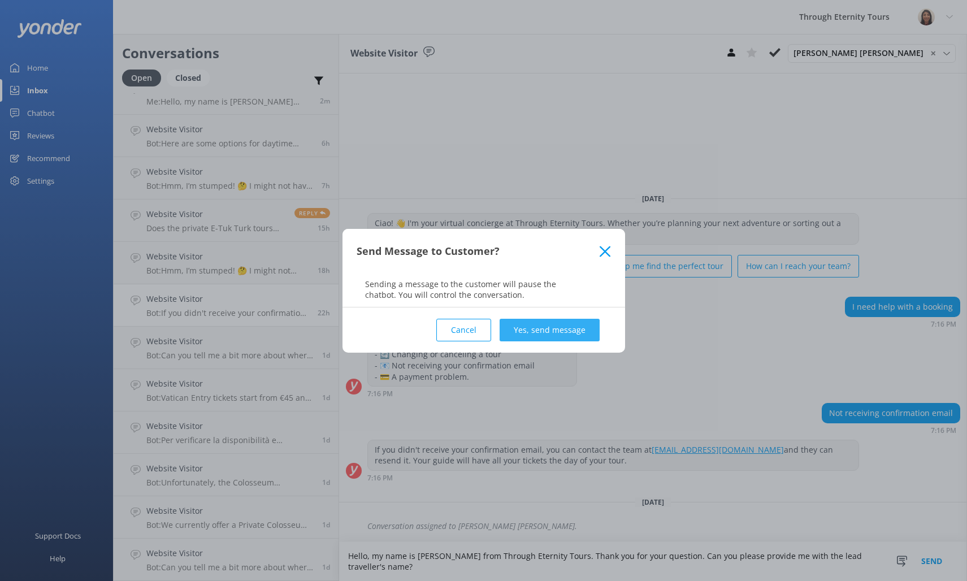
click at [583, 337] on button "Yes, send message" at bounding box center [550, 330] width 100 height 23
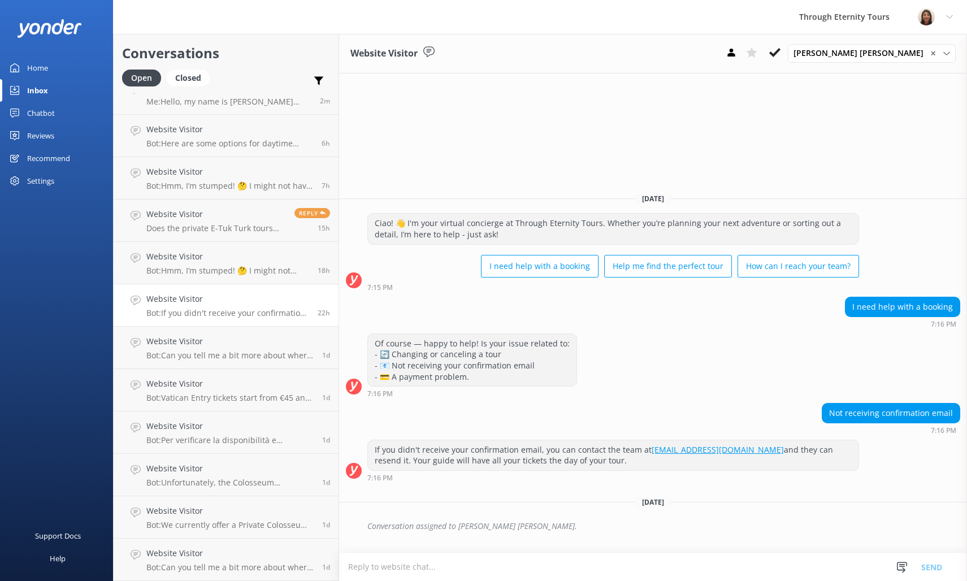
scroll to position [0, 0]
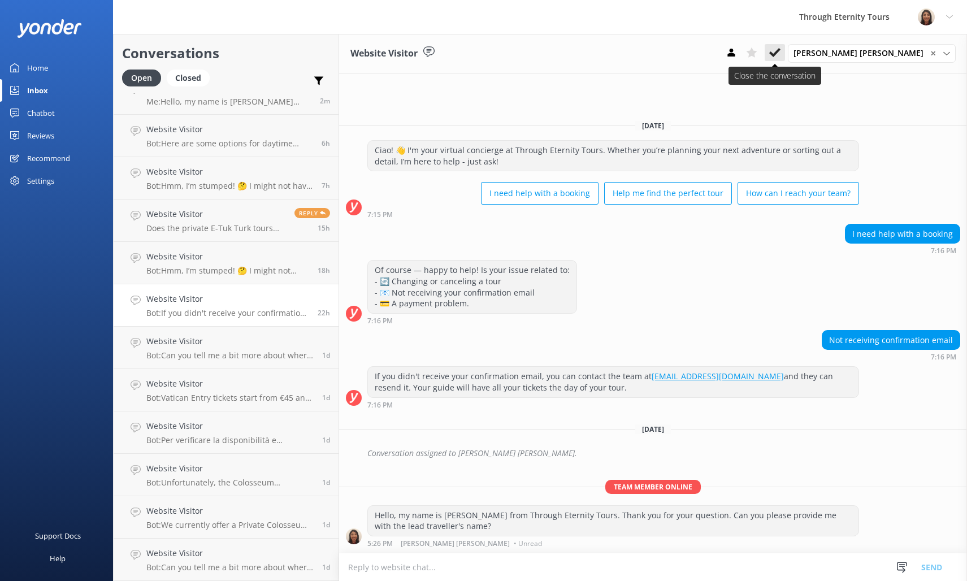
click at [785, 59] on button at bounding box center [775, 52] width 20 height 17
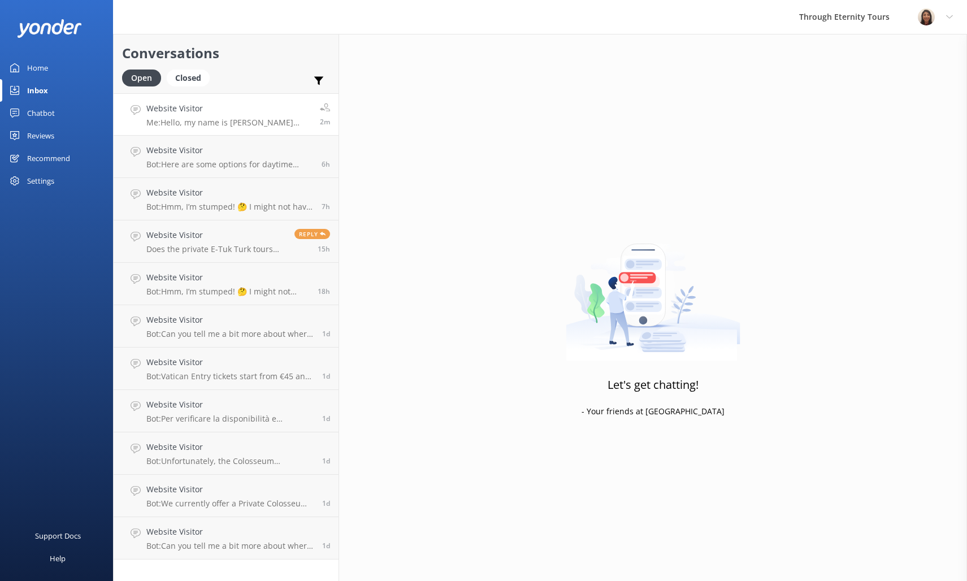
click at [224, 129] on link "Website Visitor Me: Hello, my name is [PERSON_NAME] from Through Eternity Tours…" at bounding box center [226, 114] width 225 height 42
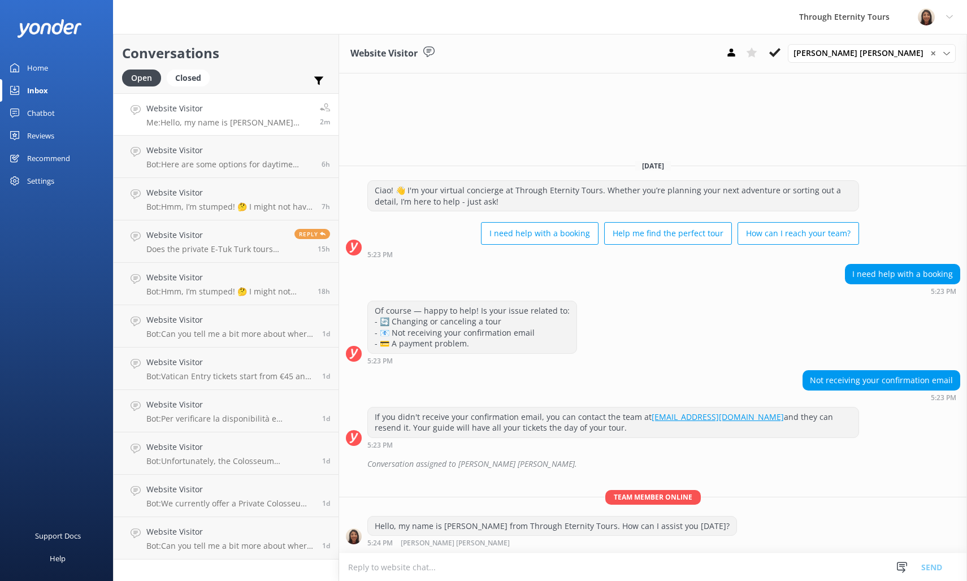
click at [650, 574] on textarea at bounding box center [653, 567] width 628 height 28
type textarea "Thank you for your question. Can you please provide me with the lead traveller'…"
click at [931, 563] on button "Send" at bounding box center [932, 567] width 42 height 28
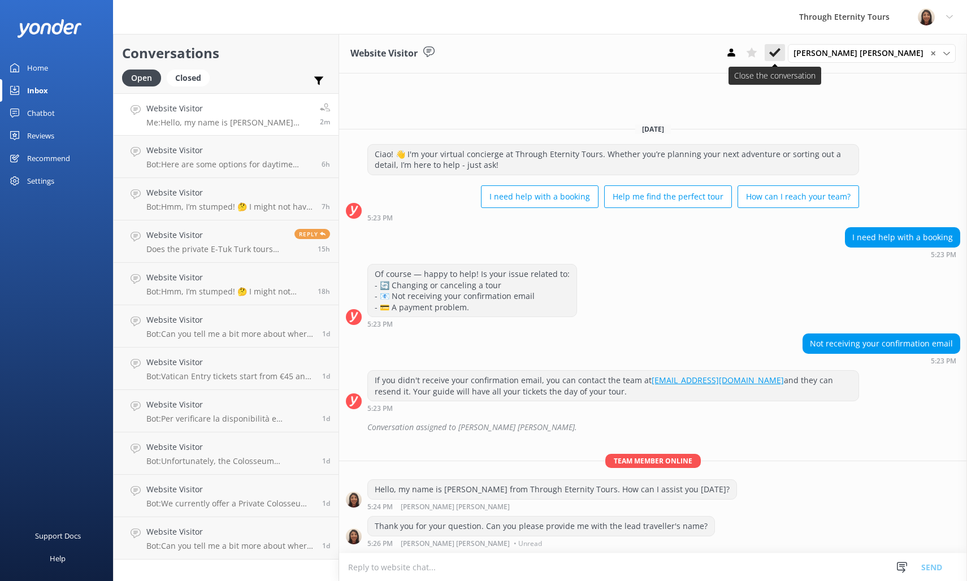
click at [781, 56] on use at bounding box center [774, 52] width 11 height 9
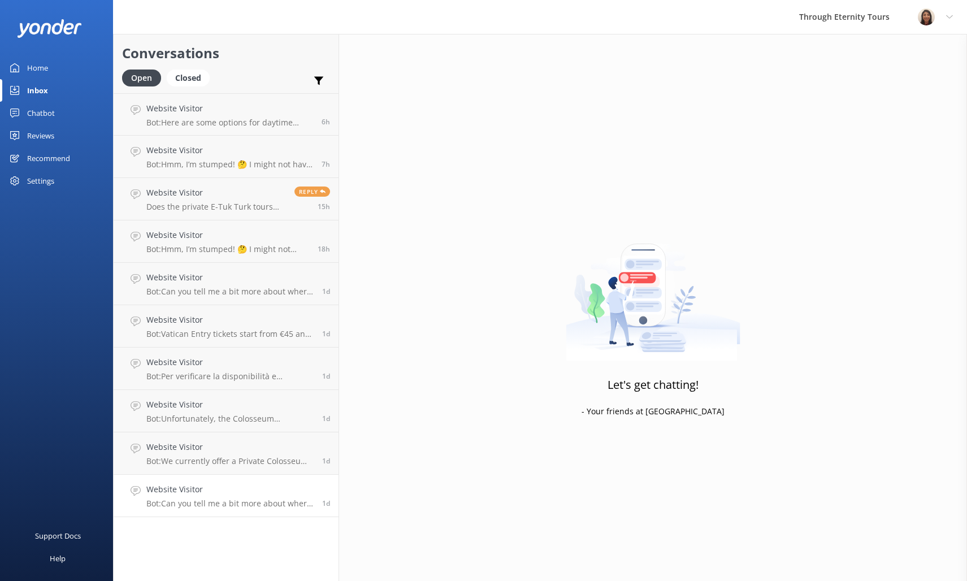
click at [238, 499] on p "Bot: Can you tell me a bit more about where you are going? We have an amazing a…" at bounding box center [229, 504] width 167 height 10
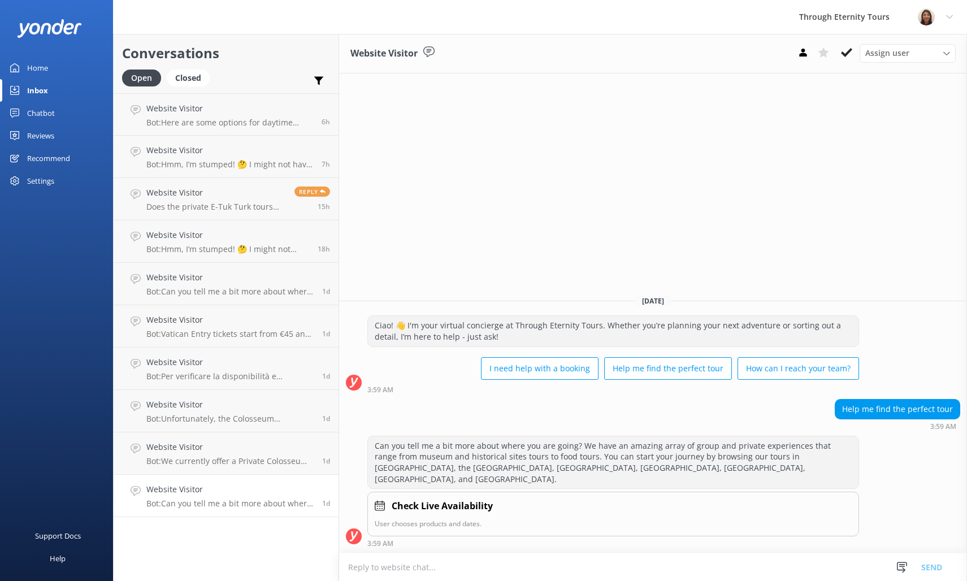
click at [604, 564] on textarea at bounding box center [653, 567] width 628 height 28
paste textarea "Hello, my name is [PERSON_NAME] from Through Eternity Tours. How can I assist y…"
type textarea "Hello, my name is [PERSON_NAME] from Through Eternity Tours. How can I assist y…"
click at [877, 46] on div "Assign user [PERSON_NAME] [PERSON_NAME] [PERSON_NAME] Nadya Oks [PERSON_NAME] […" at bounding box center [908, 53] width 96 height 18
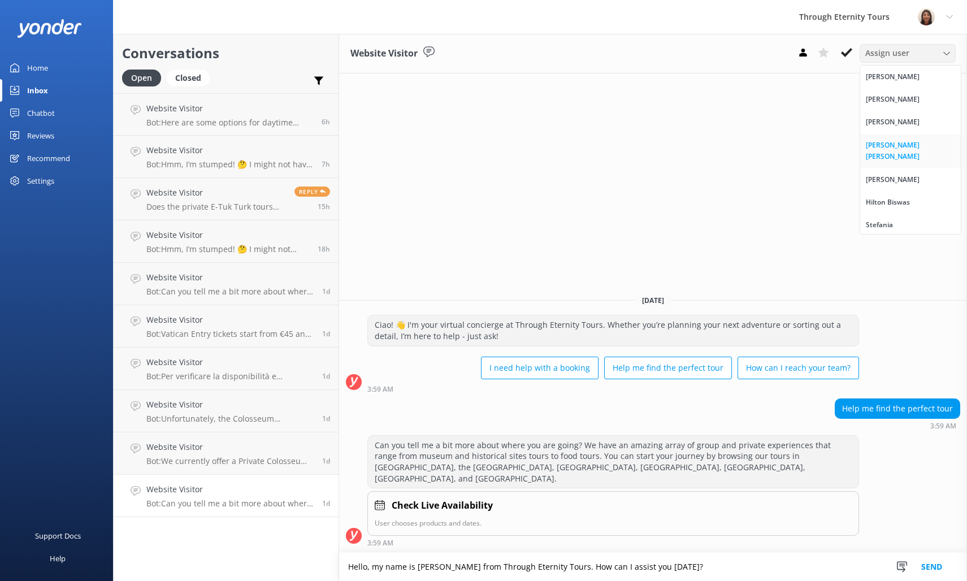
click at [902, 147] on div "[PERSON_NAME] [PERSON_NAME]" at bounding box center [910, 151] width 89 height 23
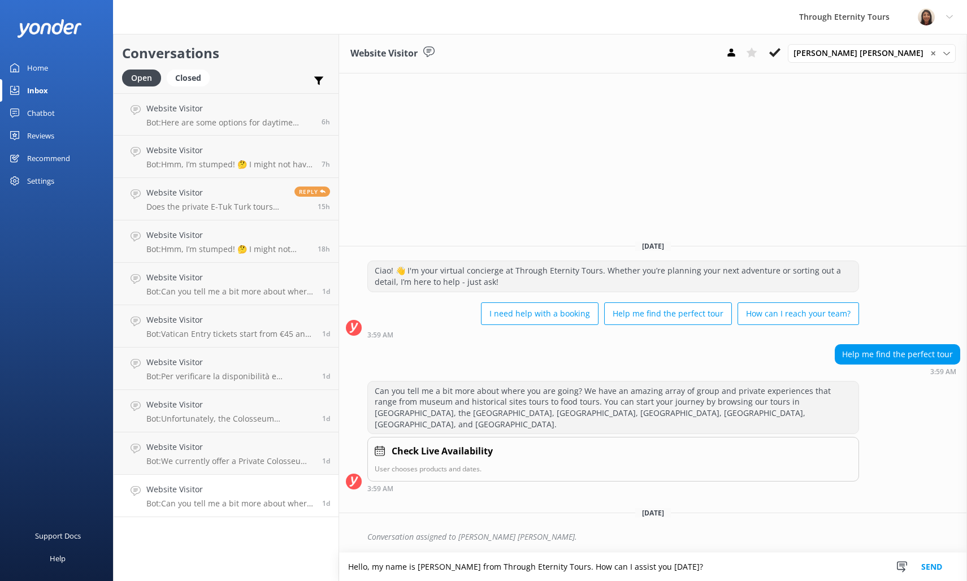
click at [933, 561] on button "Send" at bounding box center [932, 567] width 42 height 28
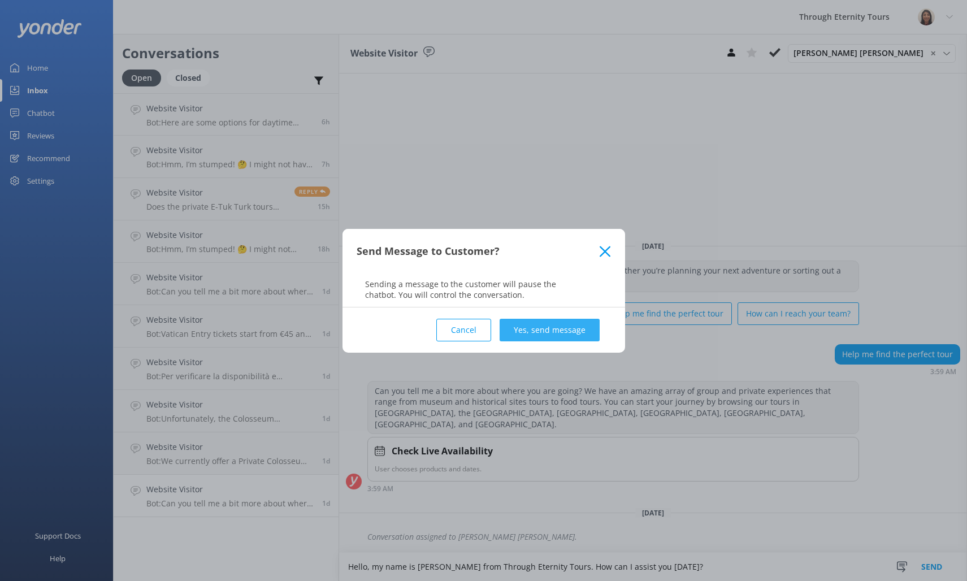
click at [537, 338] on button "Yes, send message" at bounding box center [550, 330] width 100 height 23
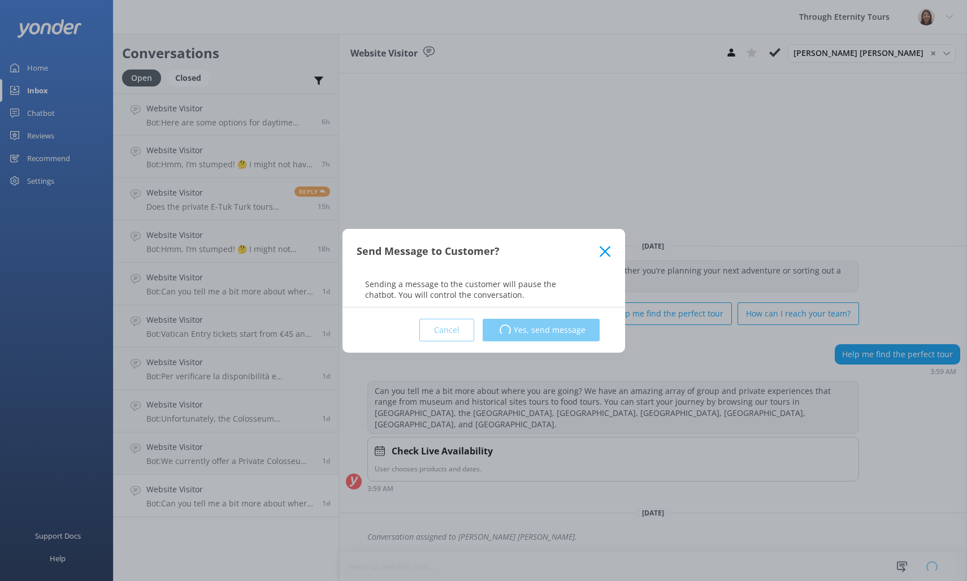
scroll to position [0, 0]
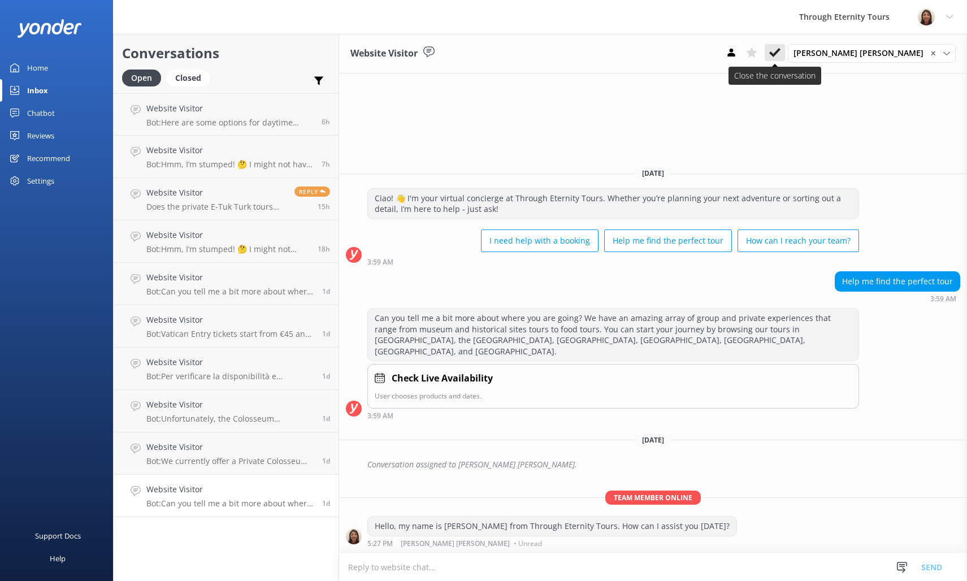
click at [781, 50] on icon at bounding box center [774, 52] width 11 height 11
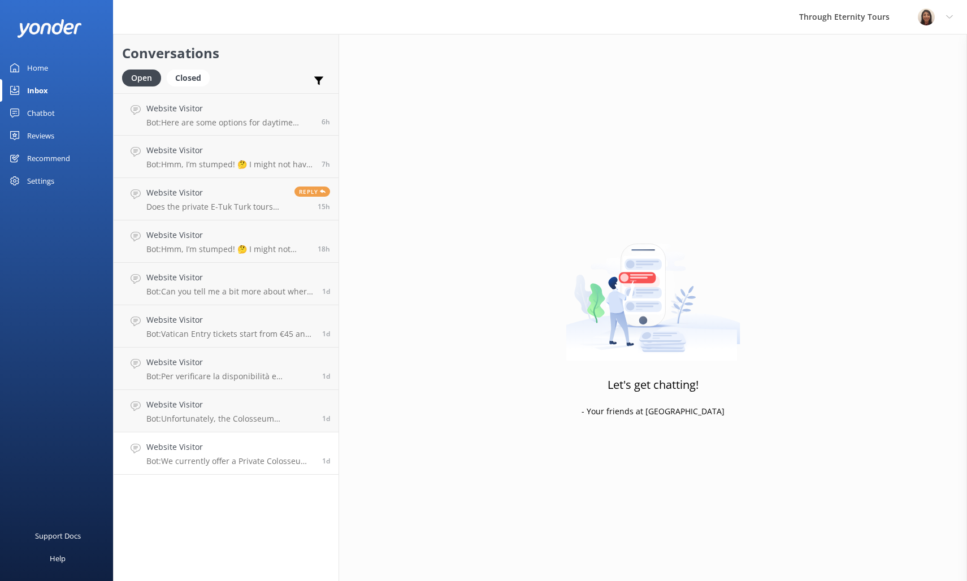
click at [272, 465] on p "Bot: We currently offer a Private Colosseum Underground Tour with Arena Floor &…" at bounding box center [229, 461] width 167 height 10
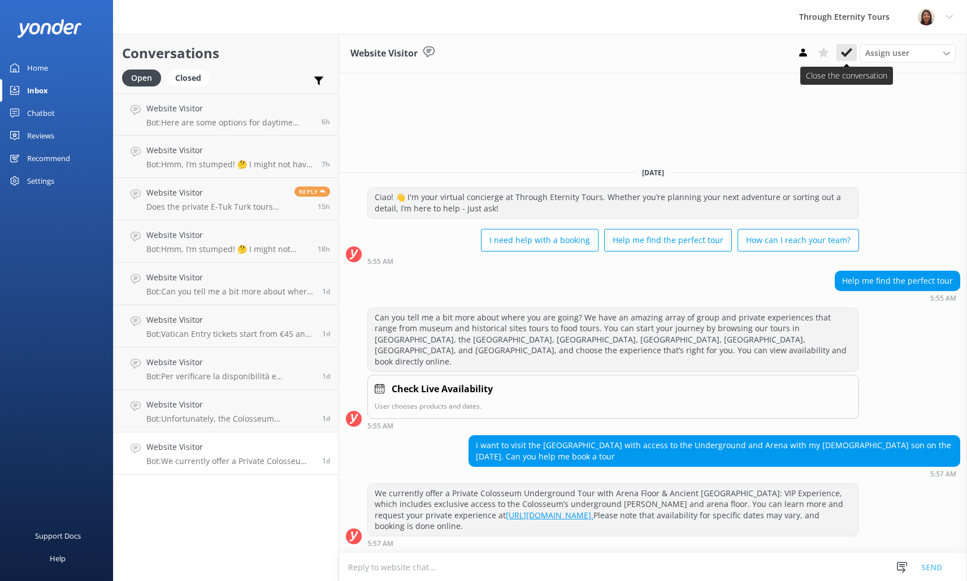
click at [841, 55] on button at bounding box center [847, 52] width 20 height 17
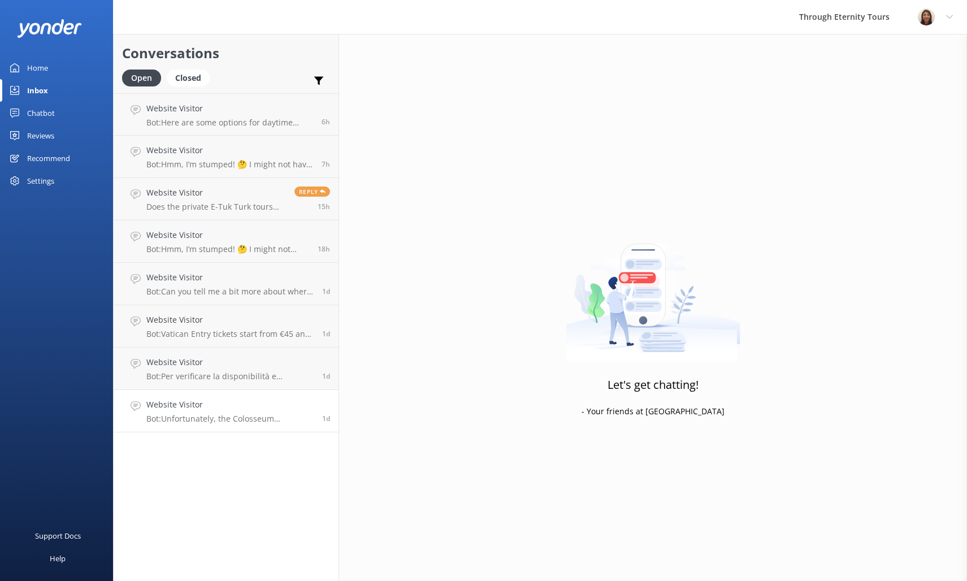
click at [230, 414] on p "Bot: Unfortunately, the Colosseum Underground tour is not available this season…" at bounding box center [229, 419] width 167 height 10
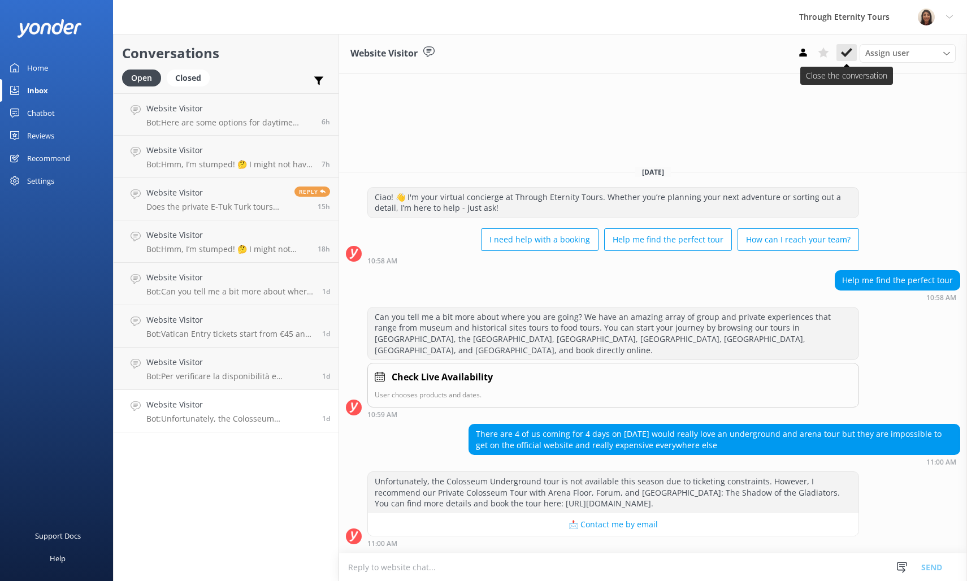
click at [846, 52] on icon at bounding box center [846, 52] width 11 height 11
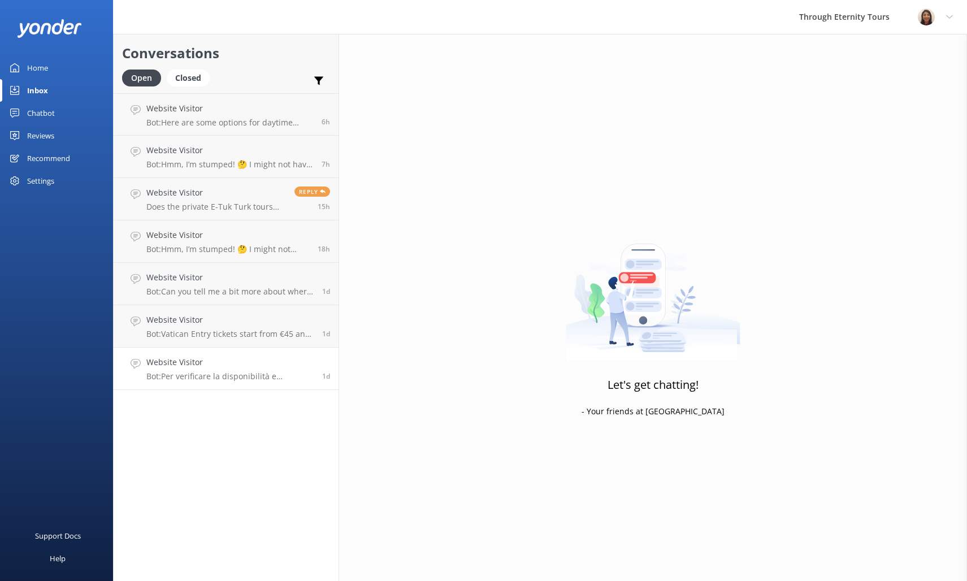
click at [223, 364] on h4 "Website Visitor" at bounding box center [229, 362] width 167 height 12
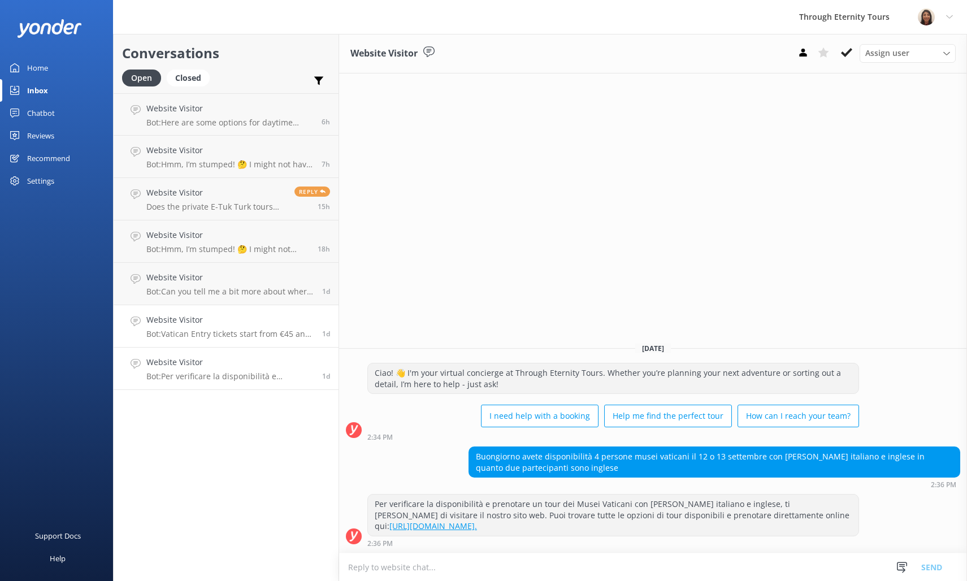
click at [197, 312] on link "Website Visitor Bot: Vatican Entry tickets start from €45 and include skip-the-…" at bounding box center [226, 326] width 225 height 42
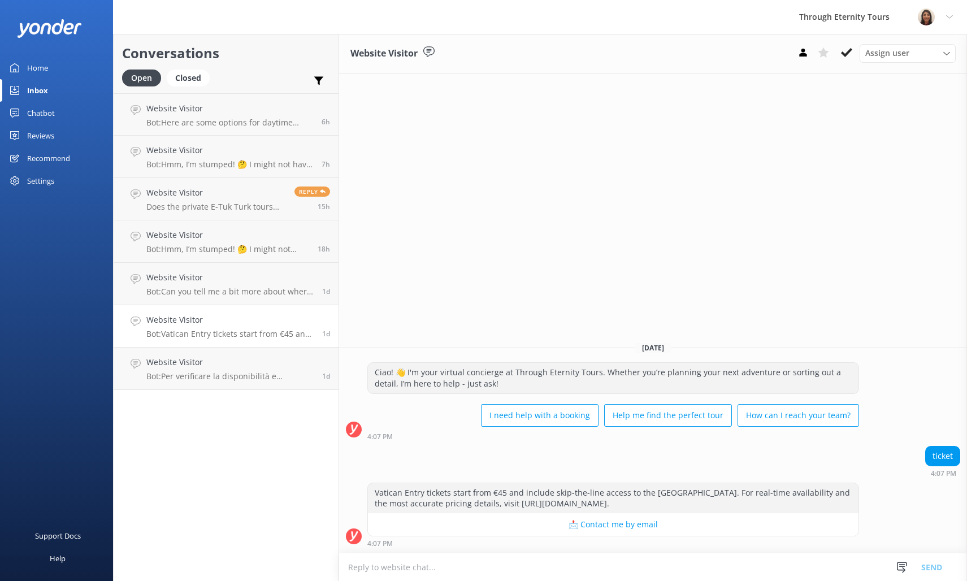
click at [560, 560] on textarea at bounding box center [653, 567] width 628 height 28
click at [847, 55] on use at bounding box center [846, 52] width 11 height 9
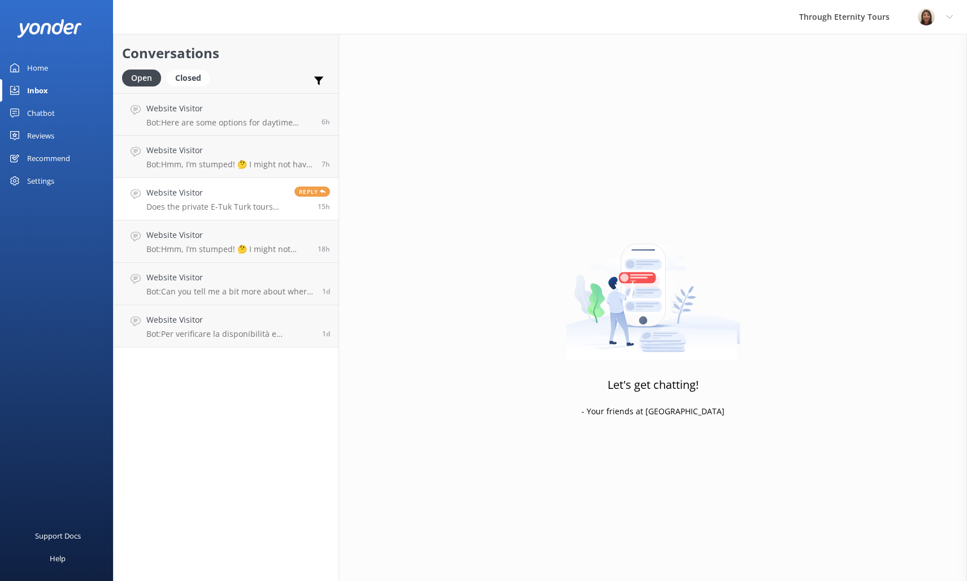
click at [209, 205] on p "Does the private E-Tuk Turk tours operate at night in November?" at bounding box center [216, 207] width 140 height 10
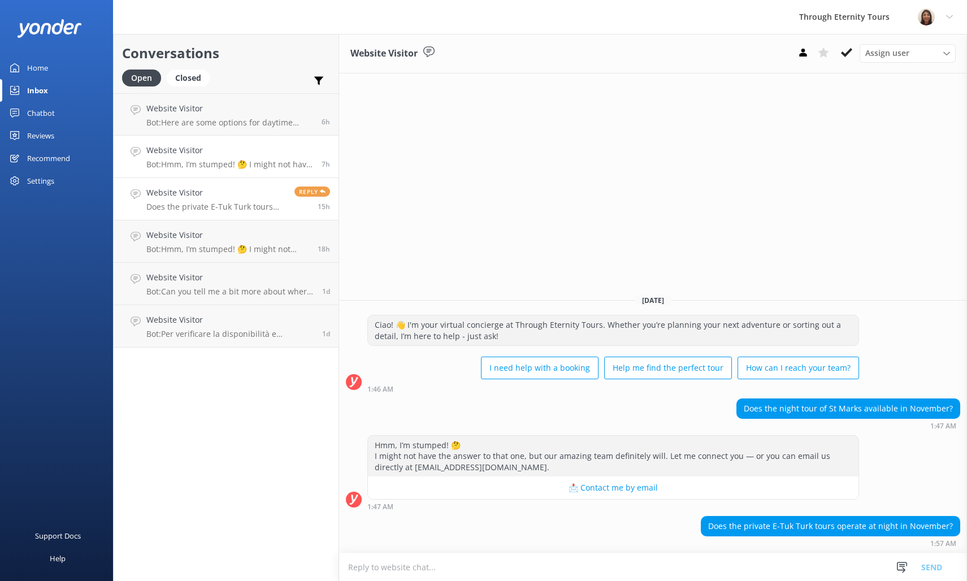
click at [207, 155] on h4 "Website Visitor" at bounding box center [229, 150] width 167 height 12
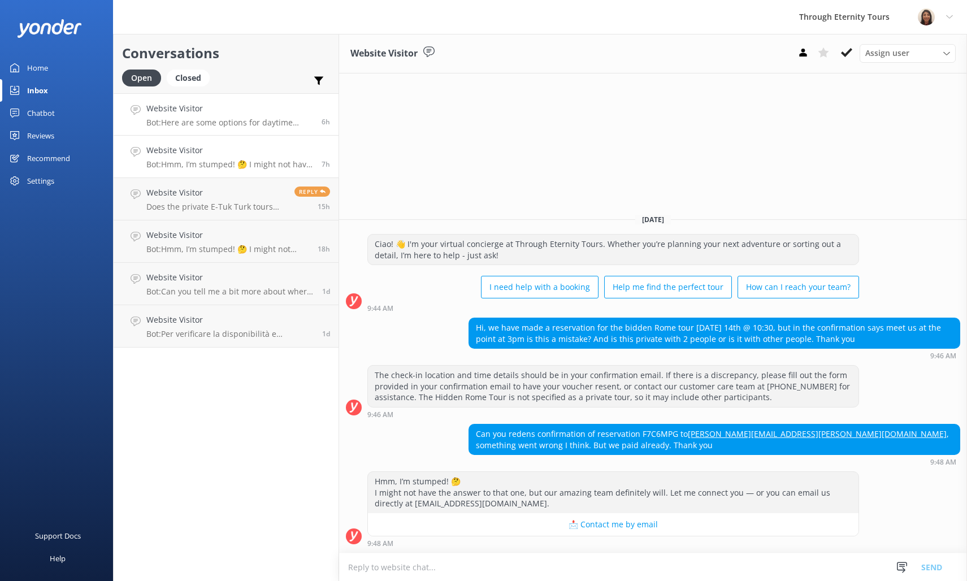
click at [226, 117] on div "Website Visitor Bot: Here are some options for daytime walking tours: - **[GEOG…" at bounding box center [229, 114] width 167 height 24
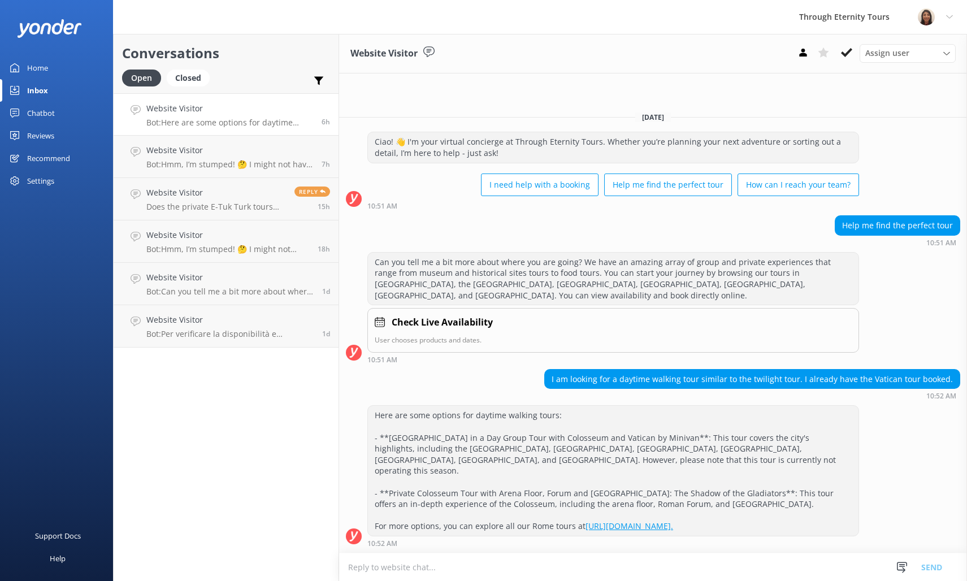
click at [512, 567] on textarea at bounding box center [653, 567] width 628 height 28
paste textarea "Hello, my name is [PERSON_NAME] from Through Eternity Tours. You have reached t…"
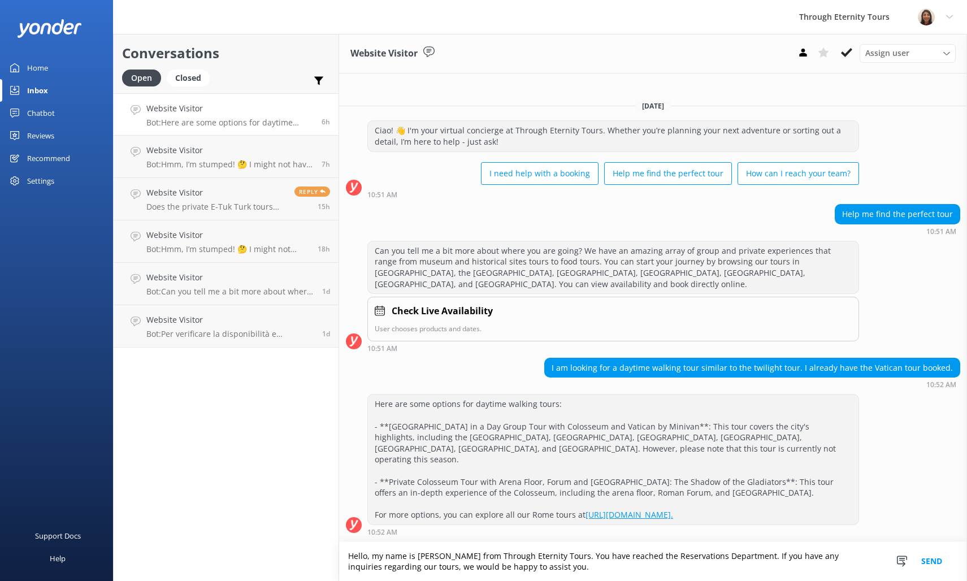
click at [585, 561] on textarea "Hello, my name is [PERSON_NAME] from Through Eternity Tours. You have reached t…" at bounding box center [653, 561] width 628 height 39
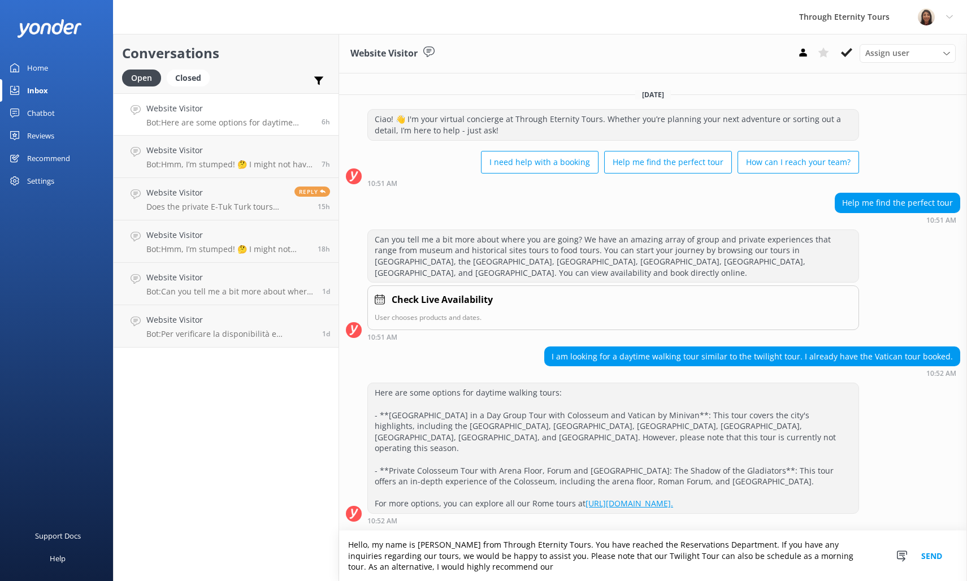
paste textarea "Stroll of the Artists in [GEOGRAPHIC_DATA]: Best Squares & Fountains Tour"
type textarea "Hello, my name is [PERSON_NAME] from Through Eternity Tours. You have reached t…"
click at [935, 560] on button "Send" at bounding box center [932, 550] width 42 height 61
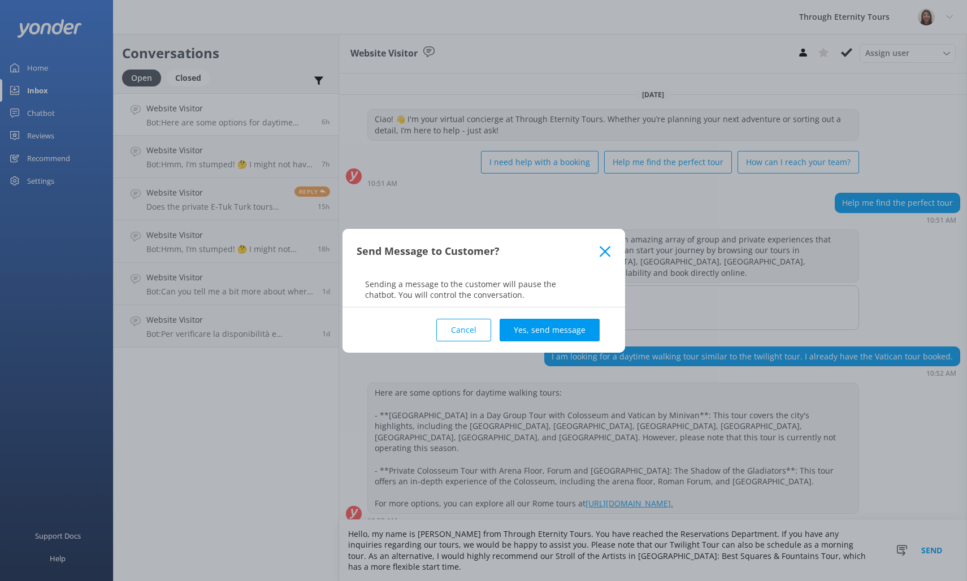
drag, startPoint x: 573, startPoint y: 336, endPoint x: 573, endPoint y: 343, distance: 6.8
click at [573, 336] on button "Yes, send message" at bounding box center [550, 330] width 100 height 23
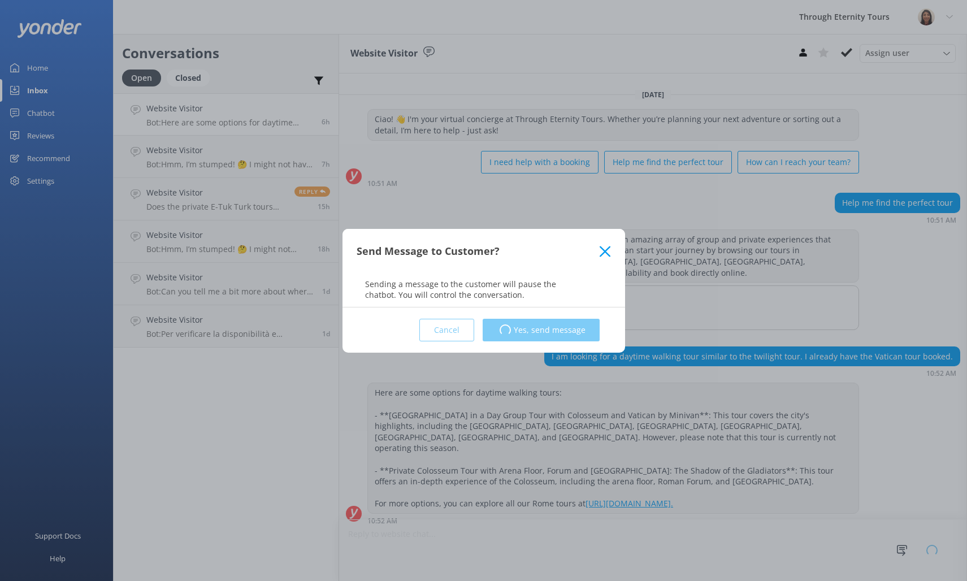
scroll to position [0, 0]
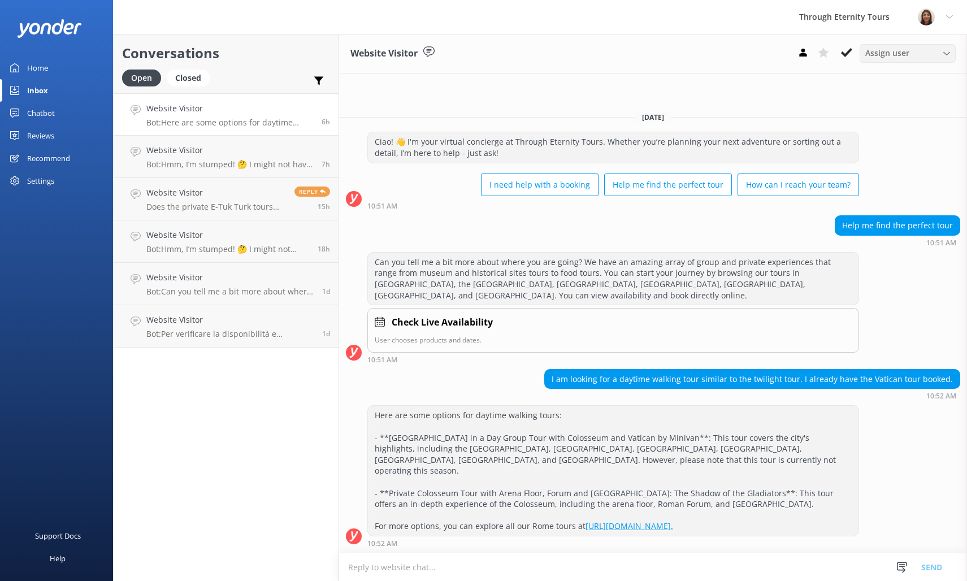
click at [898, 60] on div "Assign user [PERSON_NAME] [PERSON_NAME] [PERSON_NAME] Nadya Oks [PERSON_NAME] […" at bounding box center [908, 53] width 96 height 18
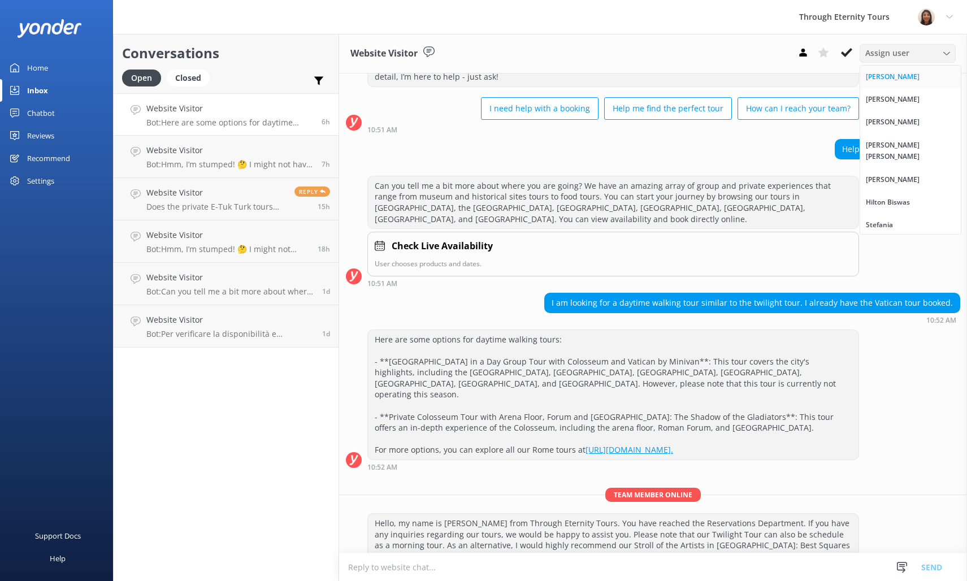
scroll to position [55, 0]
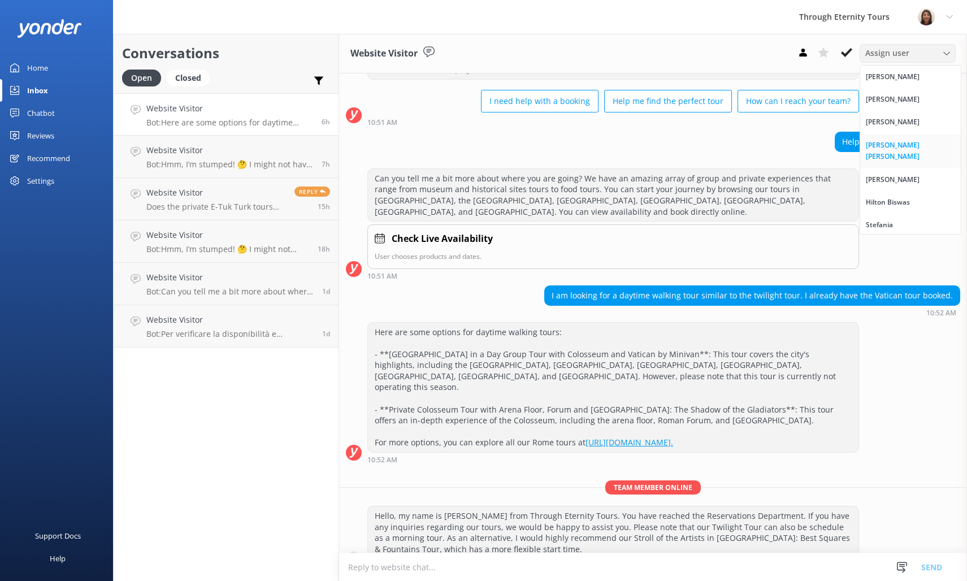
click at [903, 138] on link "[PERSON_NAME] [PERSON_NAME]" at bounding box center [910, 151] width 101 height 34
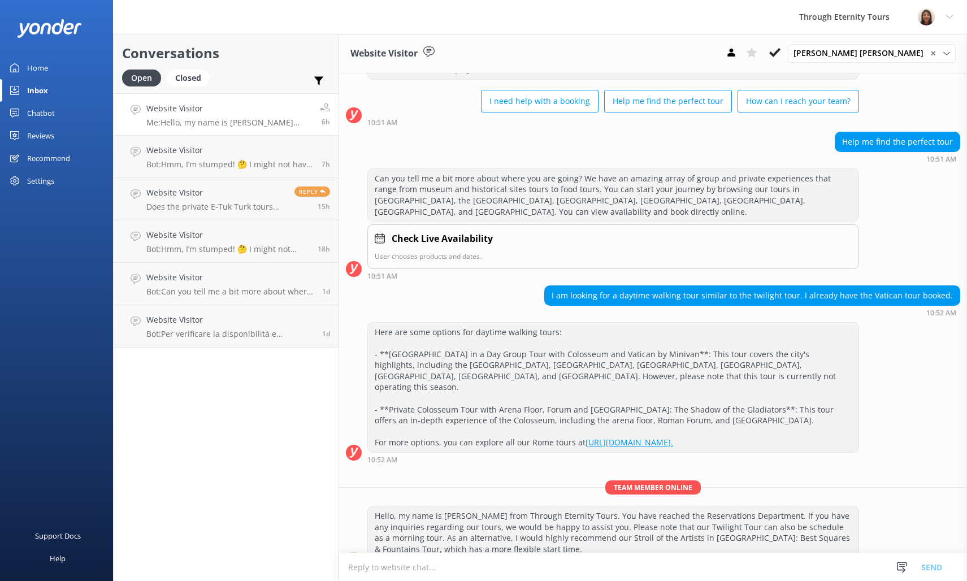
scroll to position [80, 0]
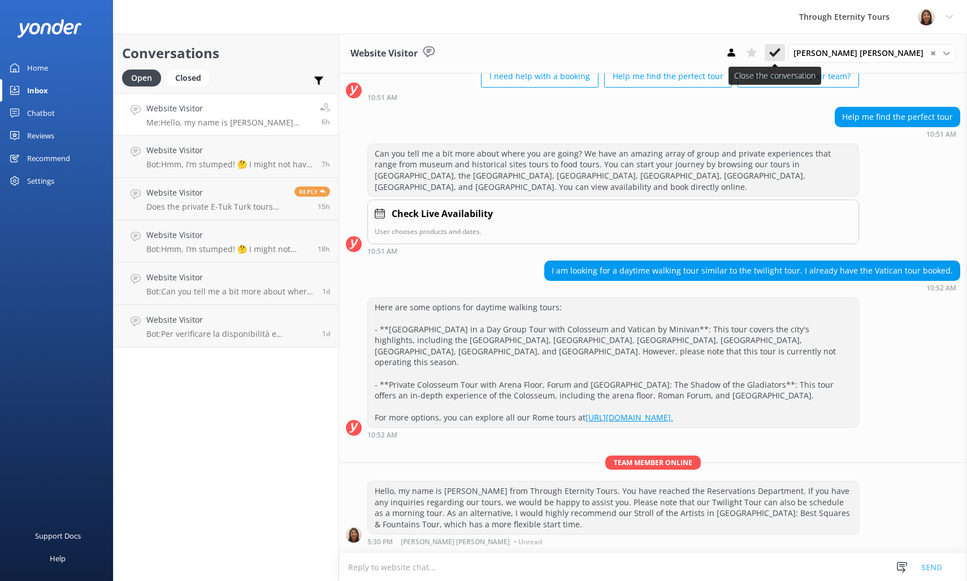
click at [781, 55] on icon at bounding box center [774, 52] width 11 height 11
